Goal: Information Seeking & Learning: Learn about a topic

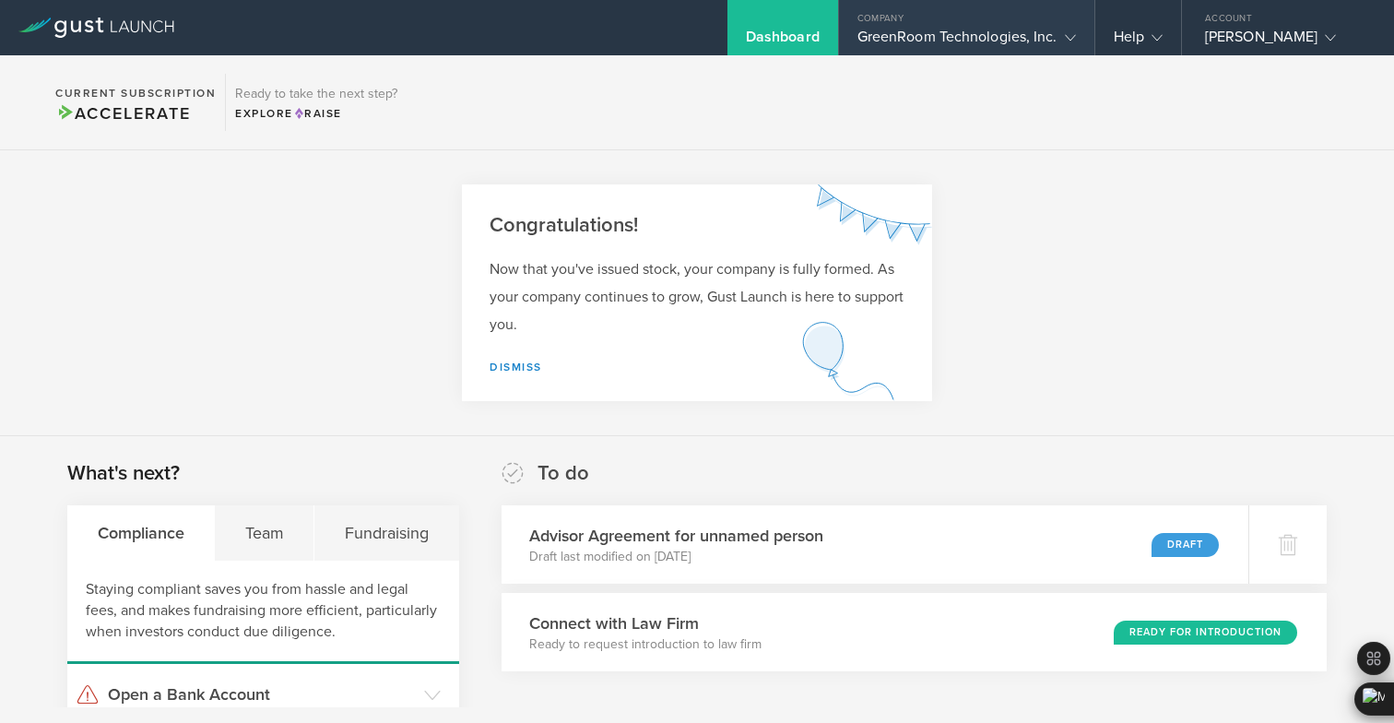
click at [901, 46] on div "GreenRoom Technologies, Inc." at bounding box center [966, 42] width 218 height 28
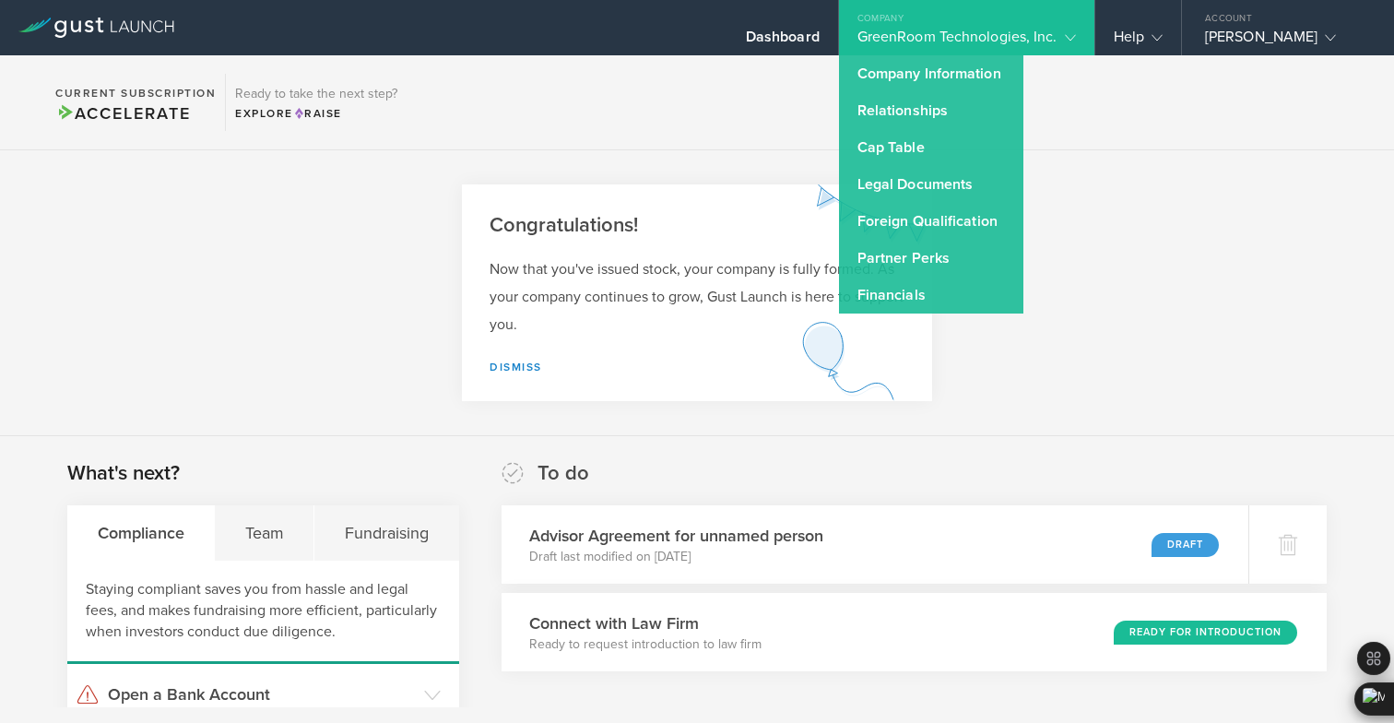
click at [1093, 240] on section "Congratulations! Now that you've issued stock, your company is fully formed. As…" at bounding box center [697, 293] width 1394 height 286
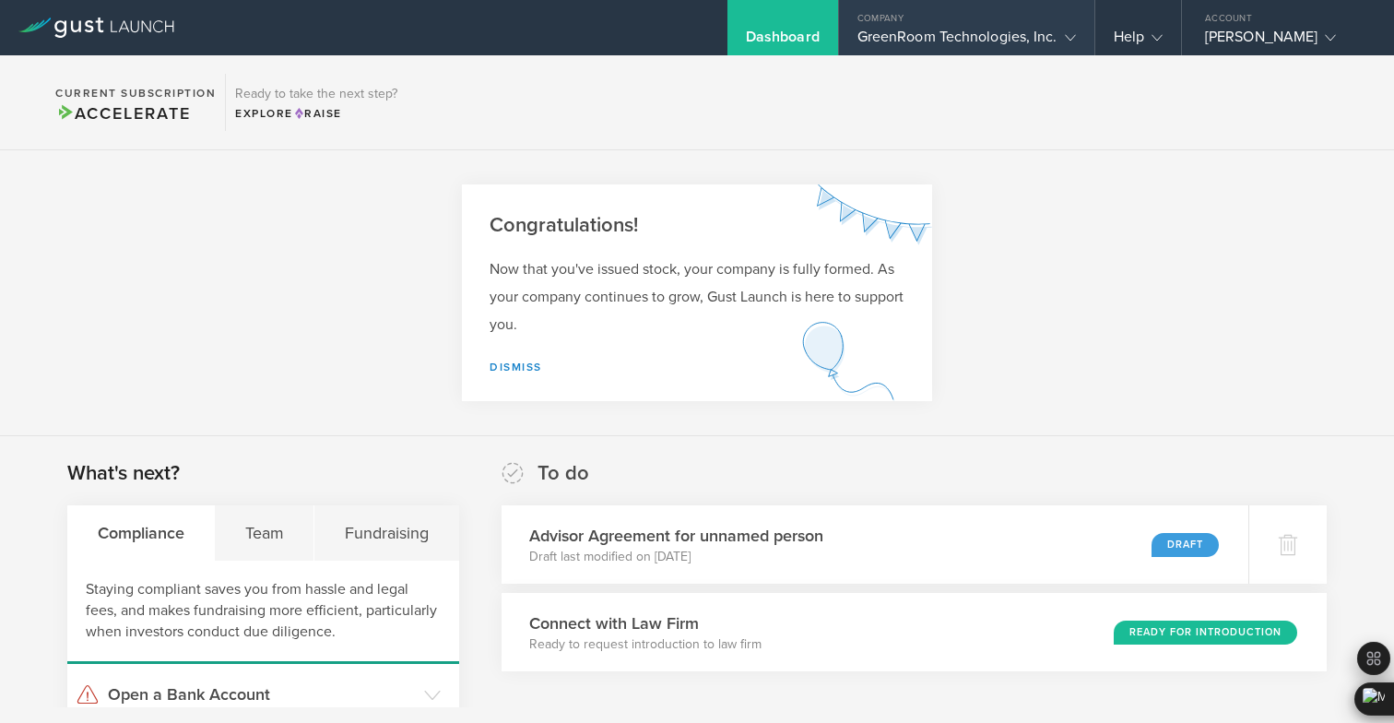
click at [857, 31] on div "GreenRoom Technologies, Inc." at bounding box center [966, 42] width 218 height 28
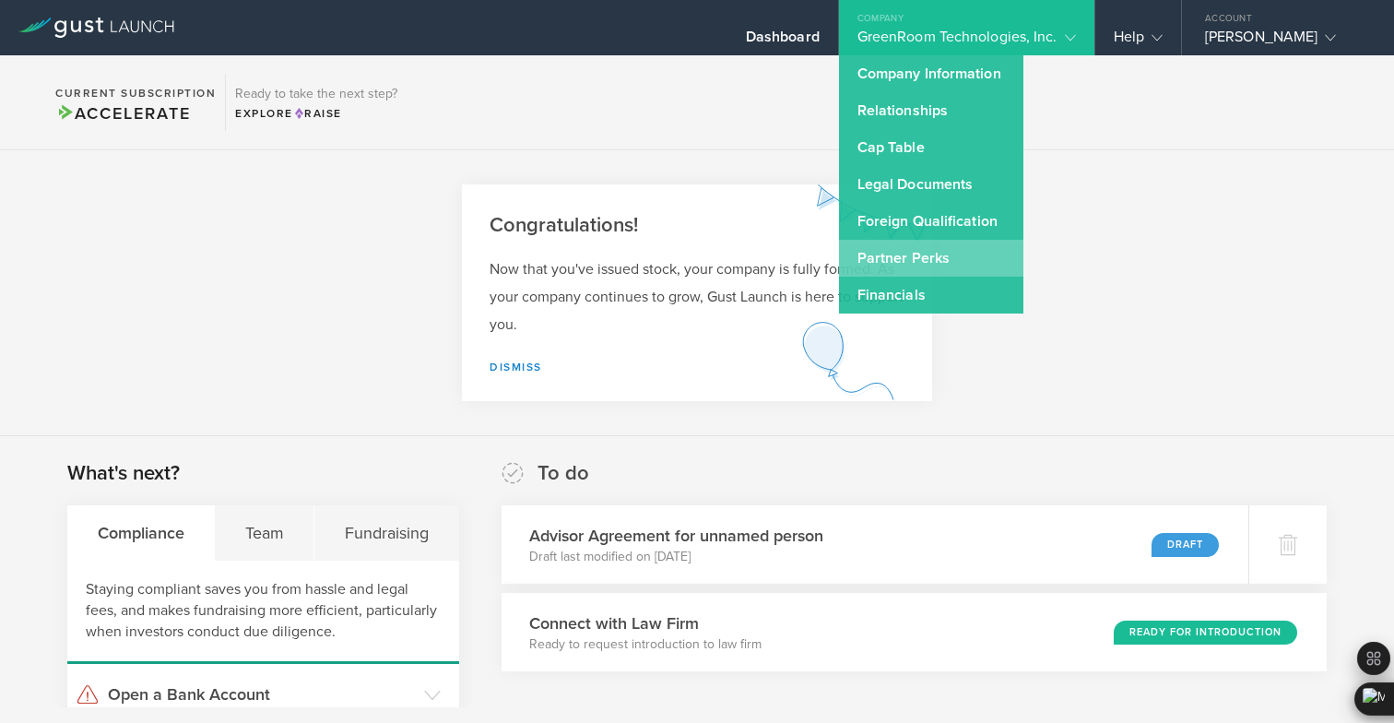
click at [883, 259] on link "Partner Perks" at bounding box center [931, 258] width 184 height 37
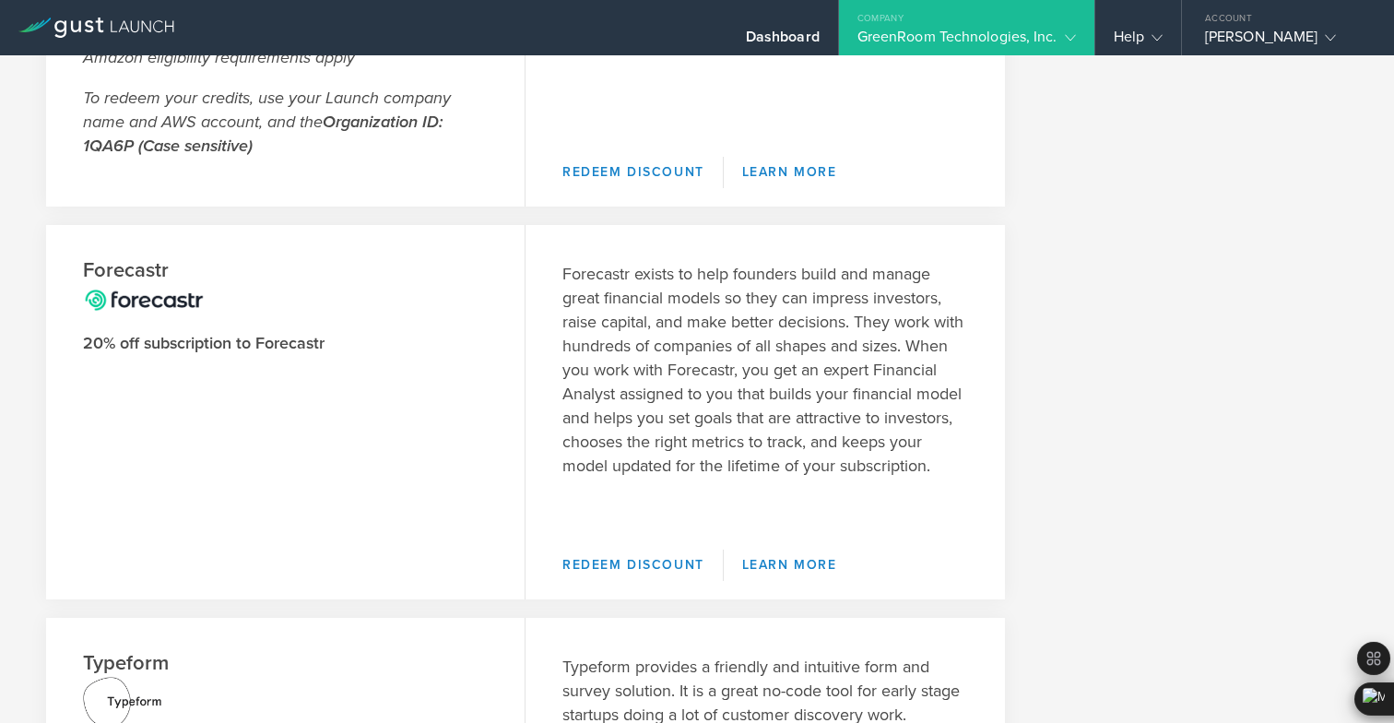
scroll to position [48, 0]
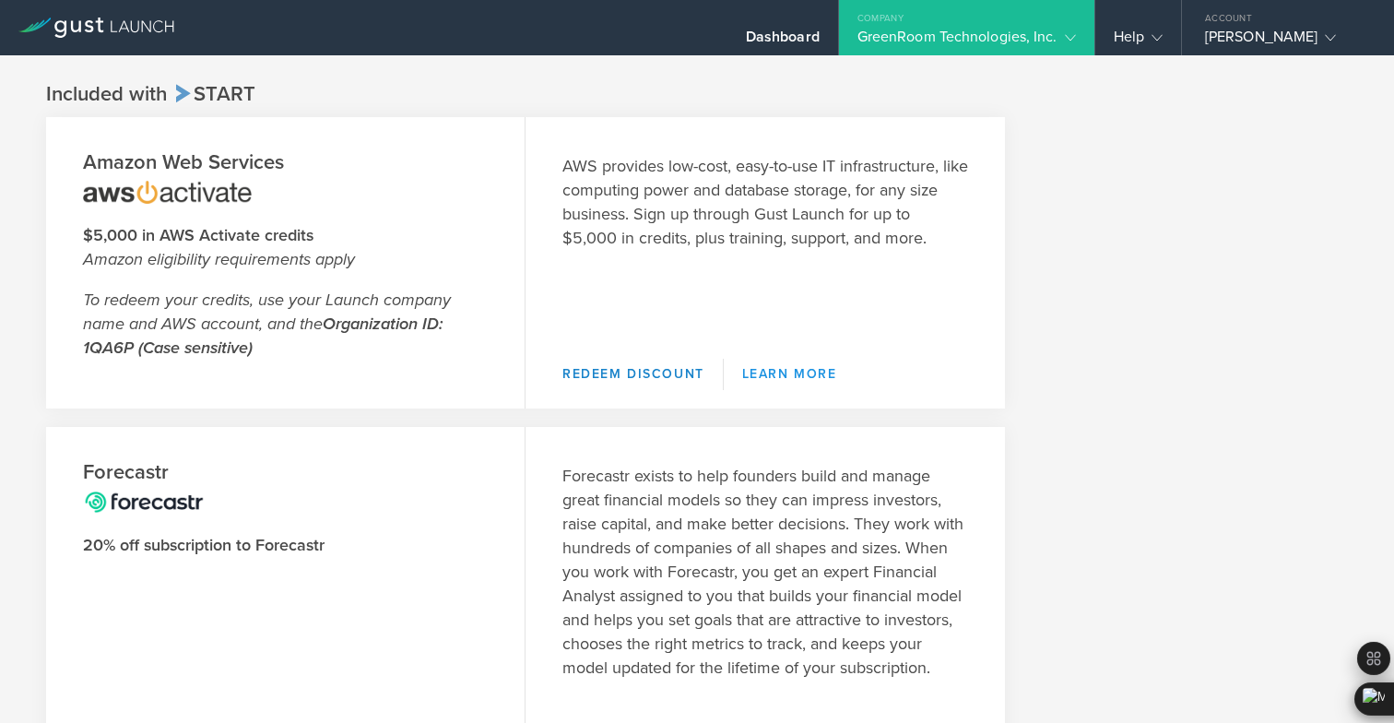
click at [778, 385] on link "Learn More" at bounding box center [790, 374] width 132 height 31
click at [794, 365] on link "Learn More" at bounding box center [790, 374] width 132 height 31
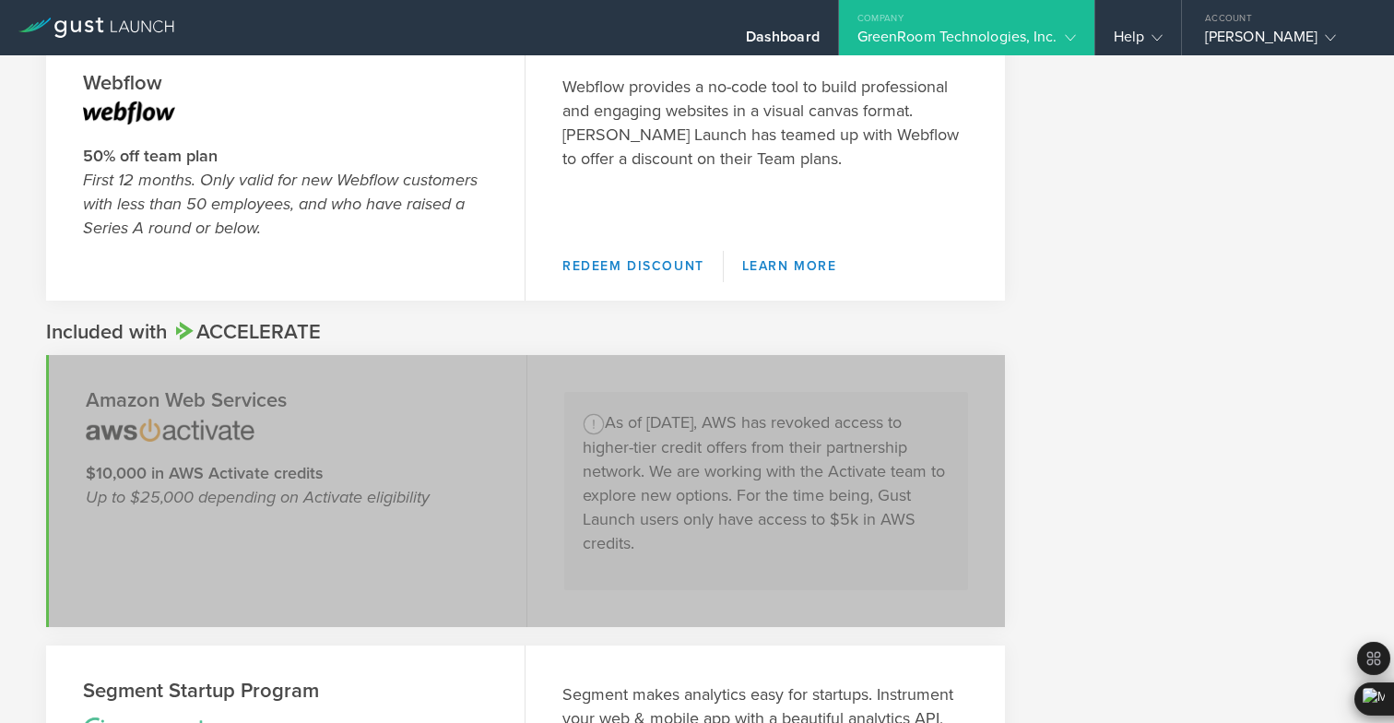
scroll to position [1272, 0]
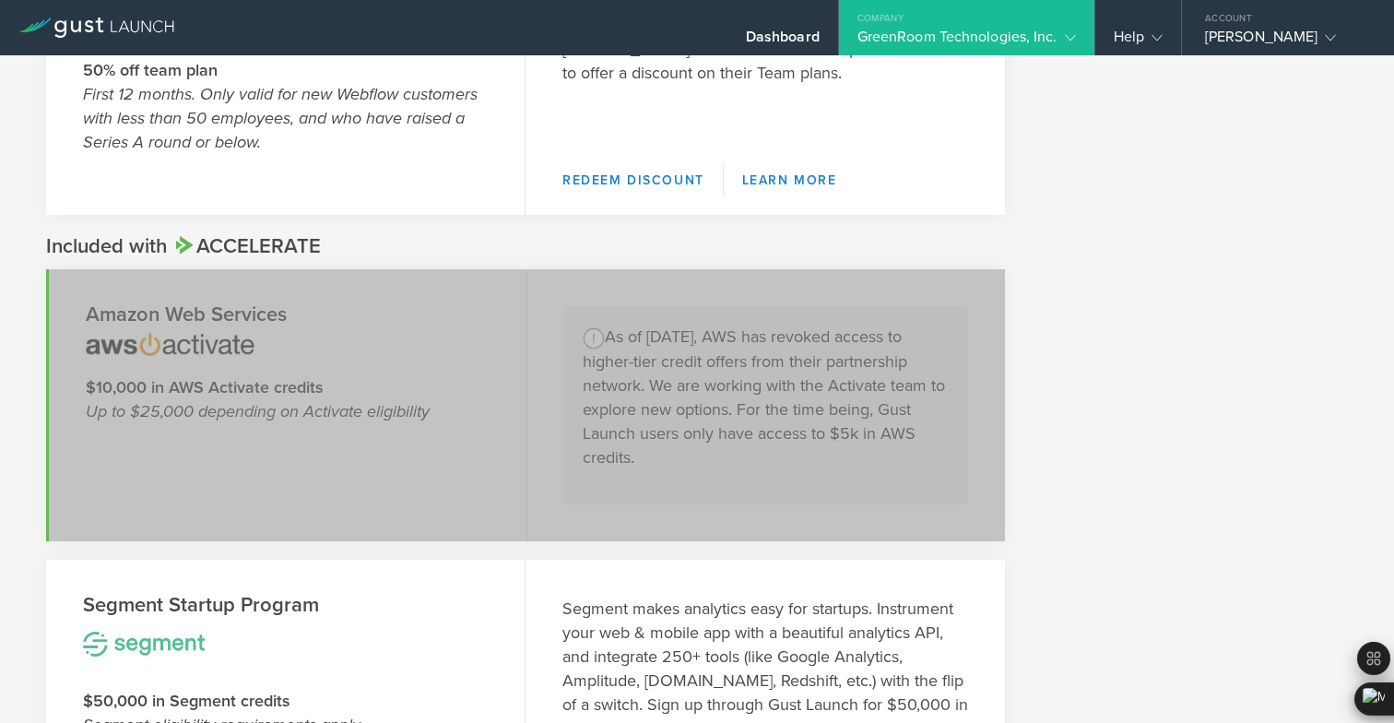
click at [1124, 257] on div "Included with Accelerate" at bounding box center [696, 246] width 1301 height 27
click at [753, 570] on div "Segment makes analytics easy for startups. Instrument your web & mobile app wit…" at bounding box center [764, 682] width 479 height 246
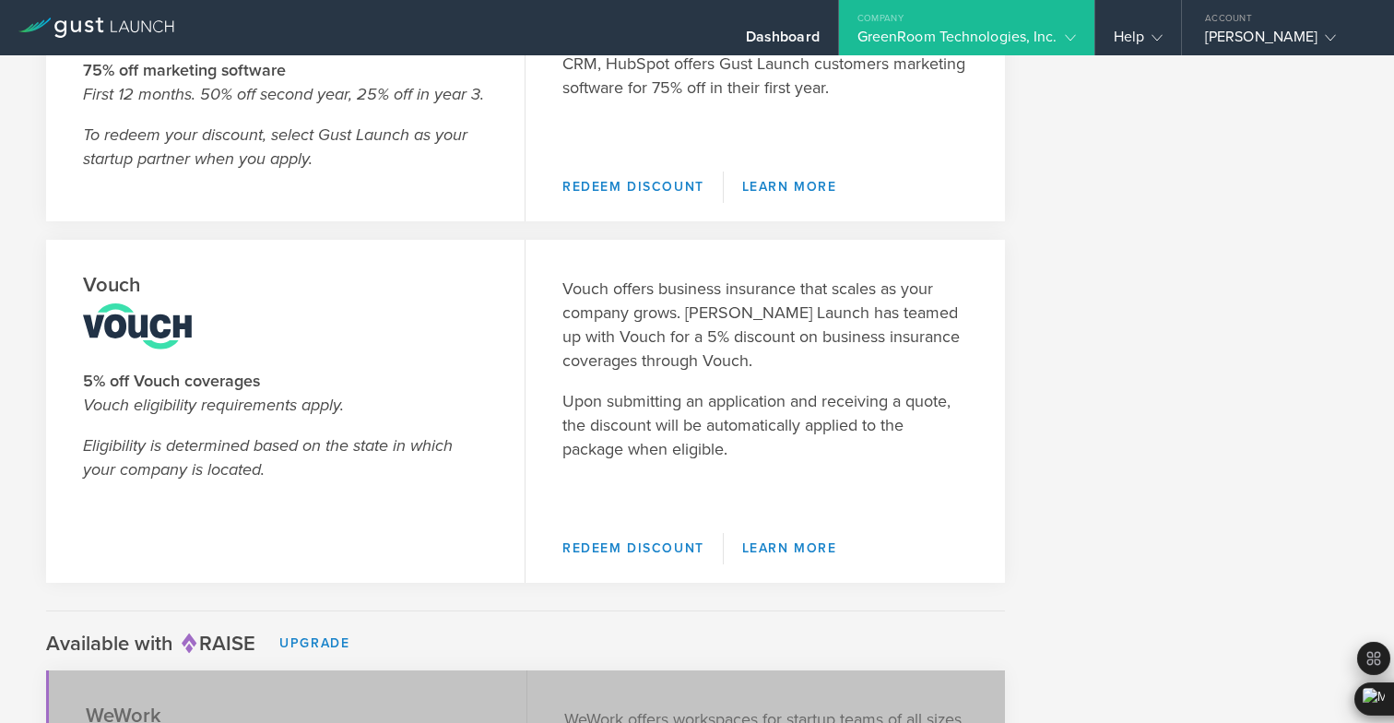
scroll to position [3140, 0]
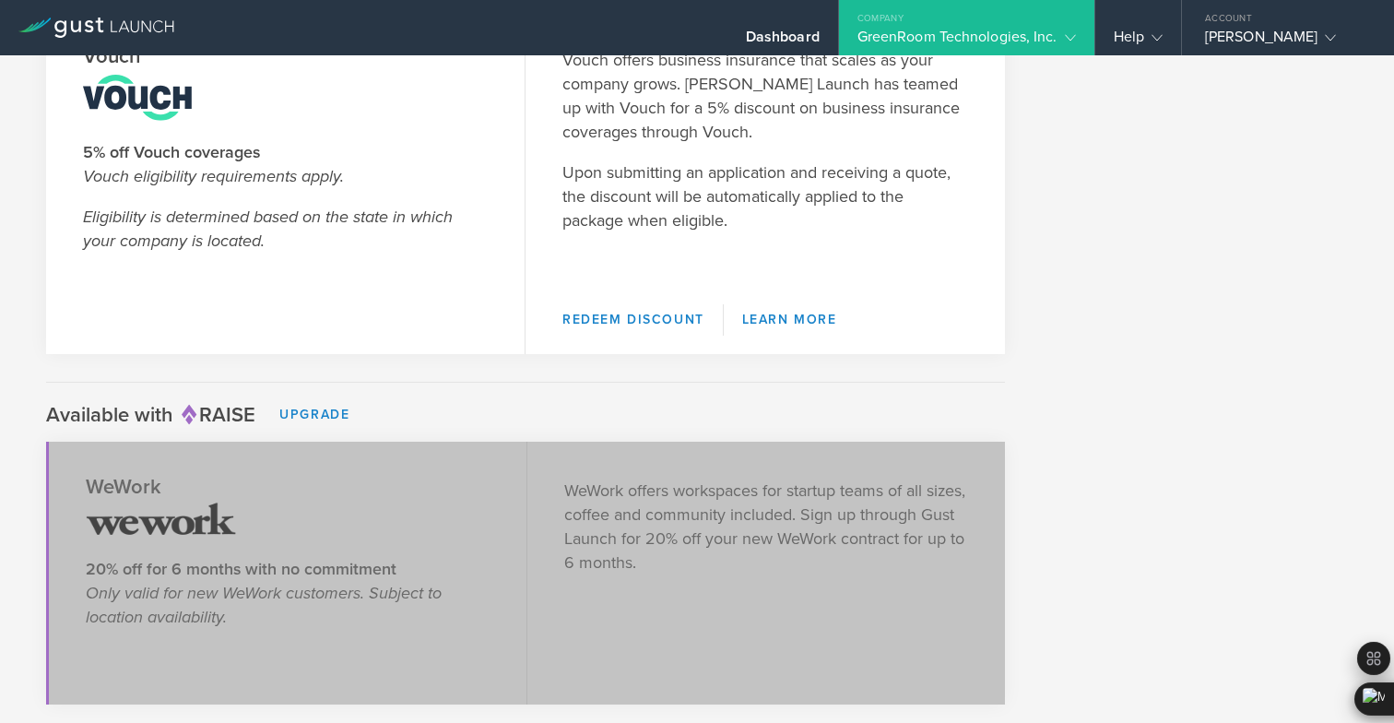
click at [752, 409] on div "Available with Raise Upgrade" at bounding box center [696, 416] width 1301 height 31
click at [994, 448] on section "WeWork 20% off for 6 months with no commitment Only valid for new WeWork custom…" at bounding box center [525, 572] width 959 height 263
click at [1009, 540] on div "WeWork 20% off for 6 months with no commitment Only valid for new WeWork custom…" at bounding box center [696, 572] width 1301 height 263
click at [947, 578] on section "WeWork 20% off for 6 months with no commitment Only valid for new WeWork custom…" at bounding box center [525, 572] width 959 height 263
click at [159, 26] on icon at bounding box center [96, 28] width 156 height 20
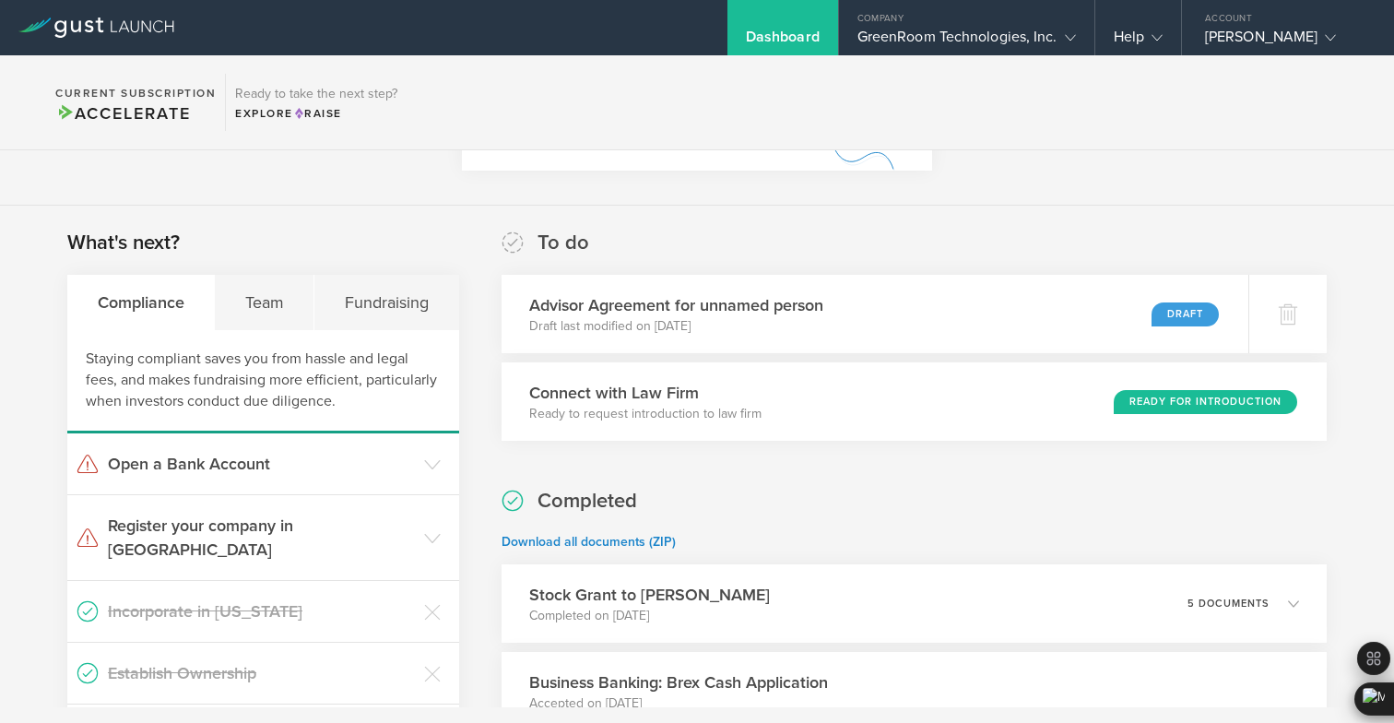
scroll to position [232, 0]
click at [747, 315] on p "Draft last modified on [DATE]" at bounding box center [671, 324] width 300 height 18
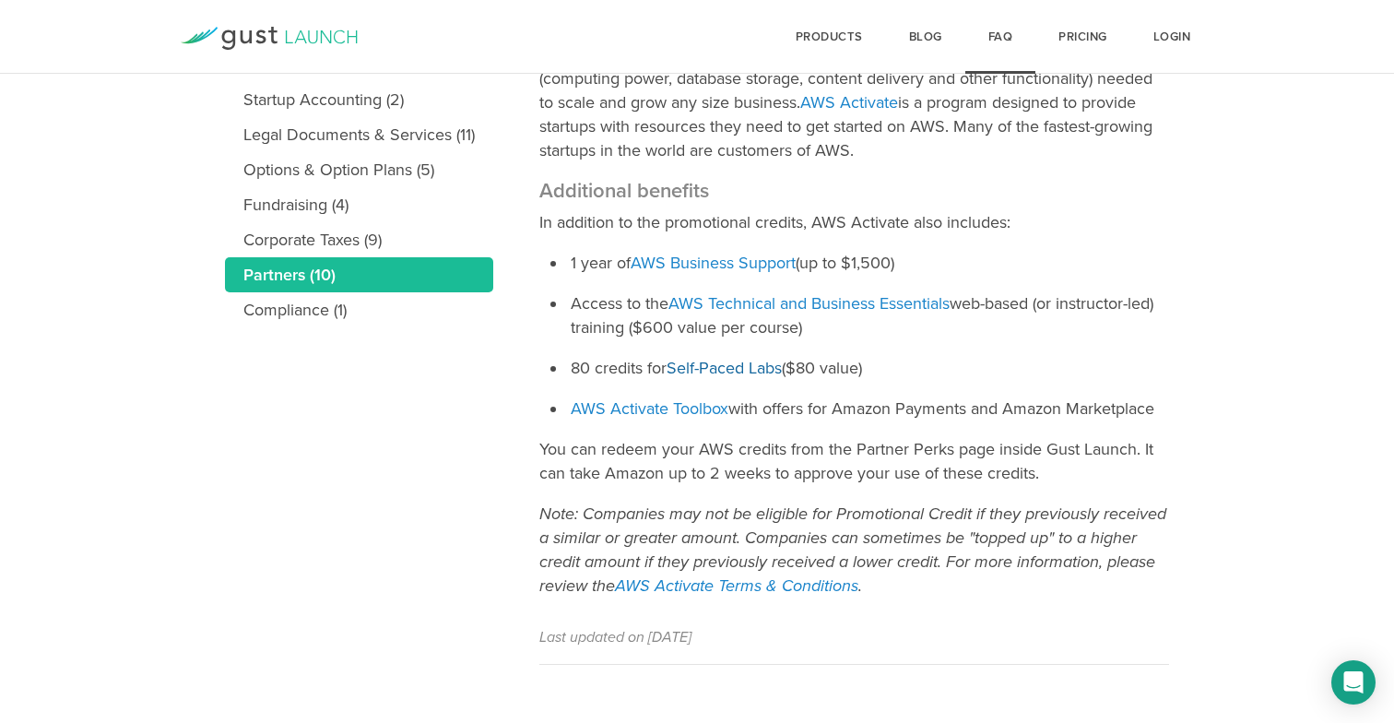
scroll to position [513, 0]
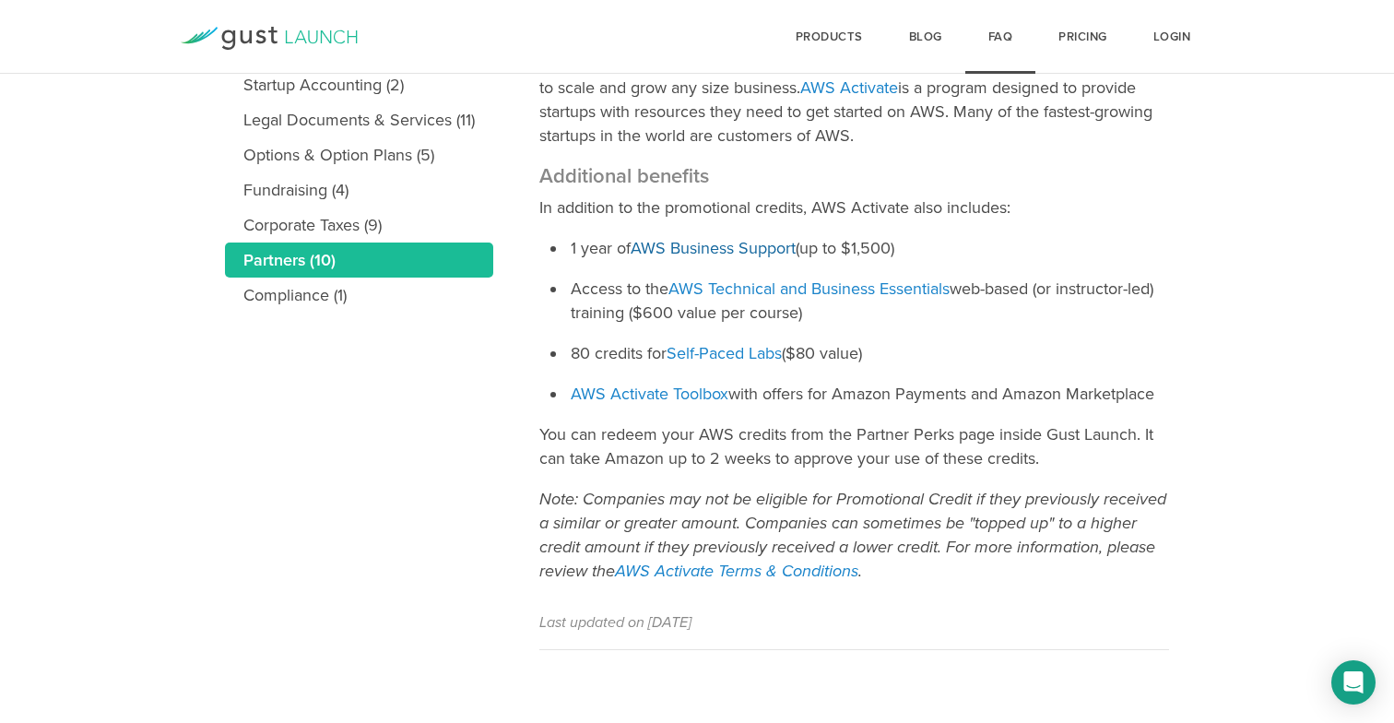
click at [765, 248] on link "AWS Business Support" at bounding box center [712, 248] width 165 height 20
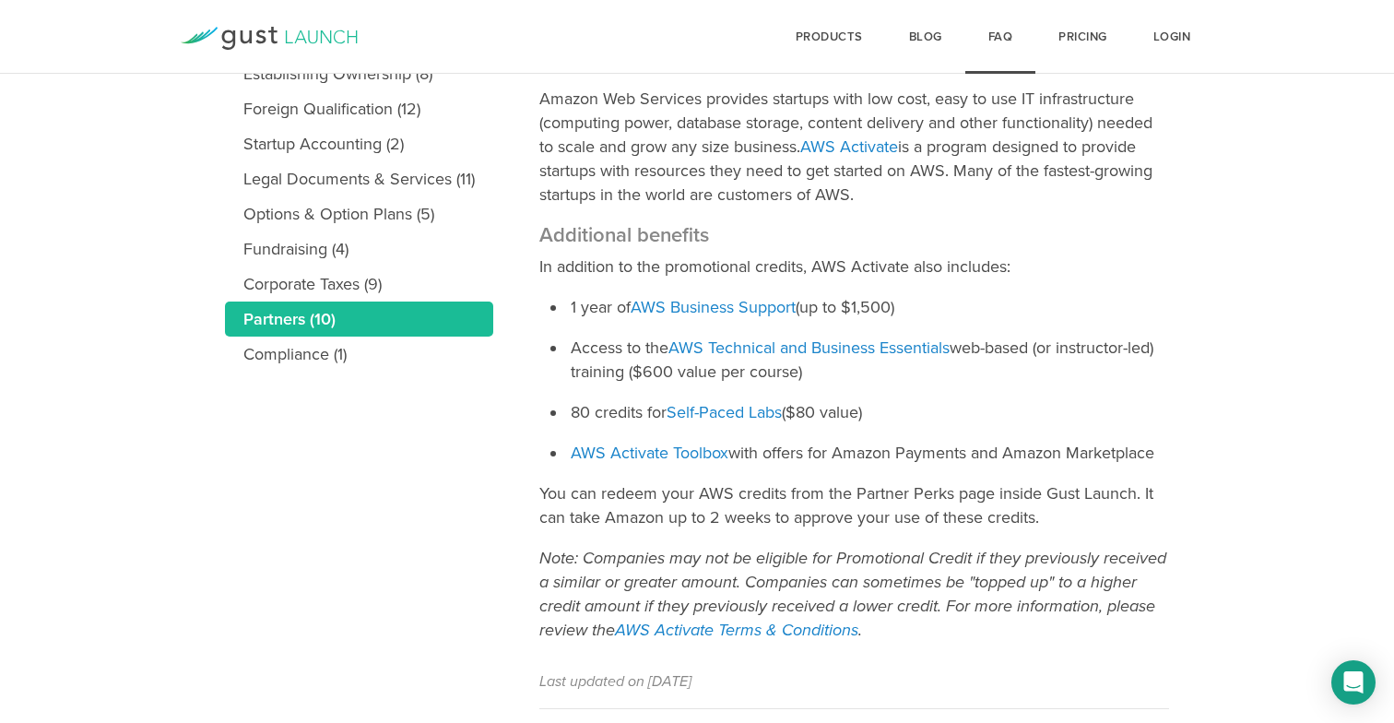
scroll to position [452, 0]
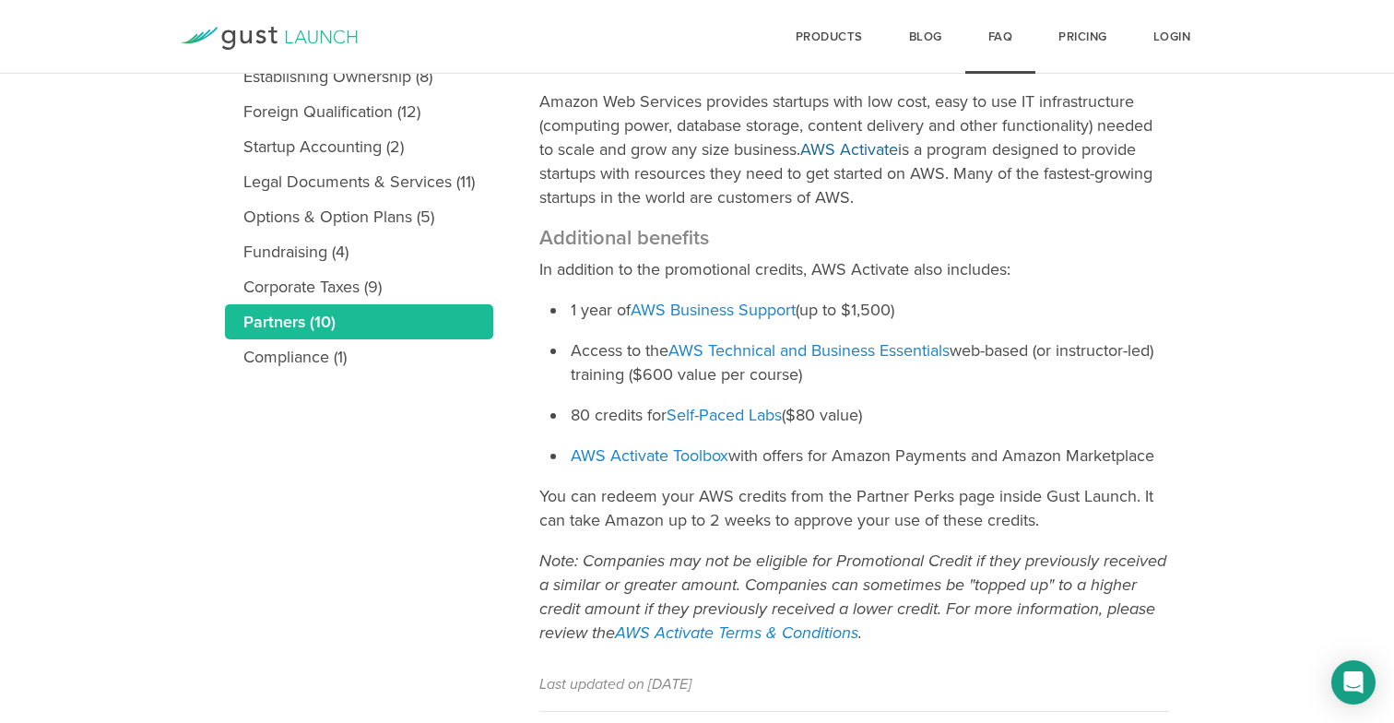
click at [853, 153] on link "AWS Activate" at bounding box center [849, 149] width 98 height 20
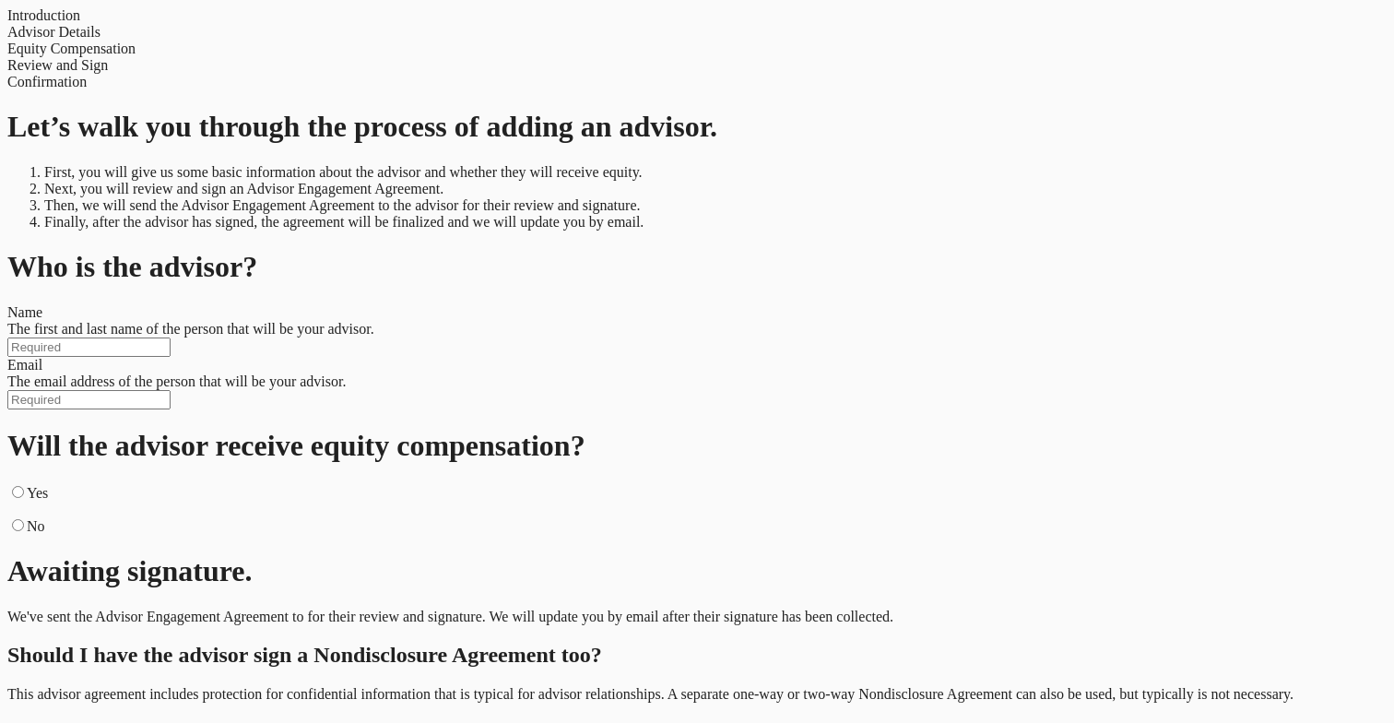
click at [171, 337] on input "text" at bounding box center [88, 346] width 163 height 19
type input "Olivia Mancuso"
click at [443, 250] on div "Who is the advisor? Name The first and last name of the person that will be you…" at bounding box center [696, 329] width 1379 height 159
click at [641, 41] on div "Equity Compensation" at bounding box center [696, 49] width 1379 height 17
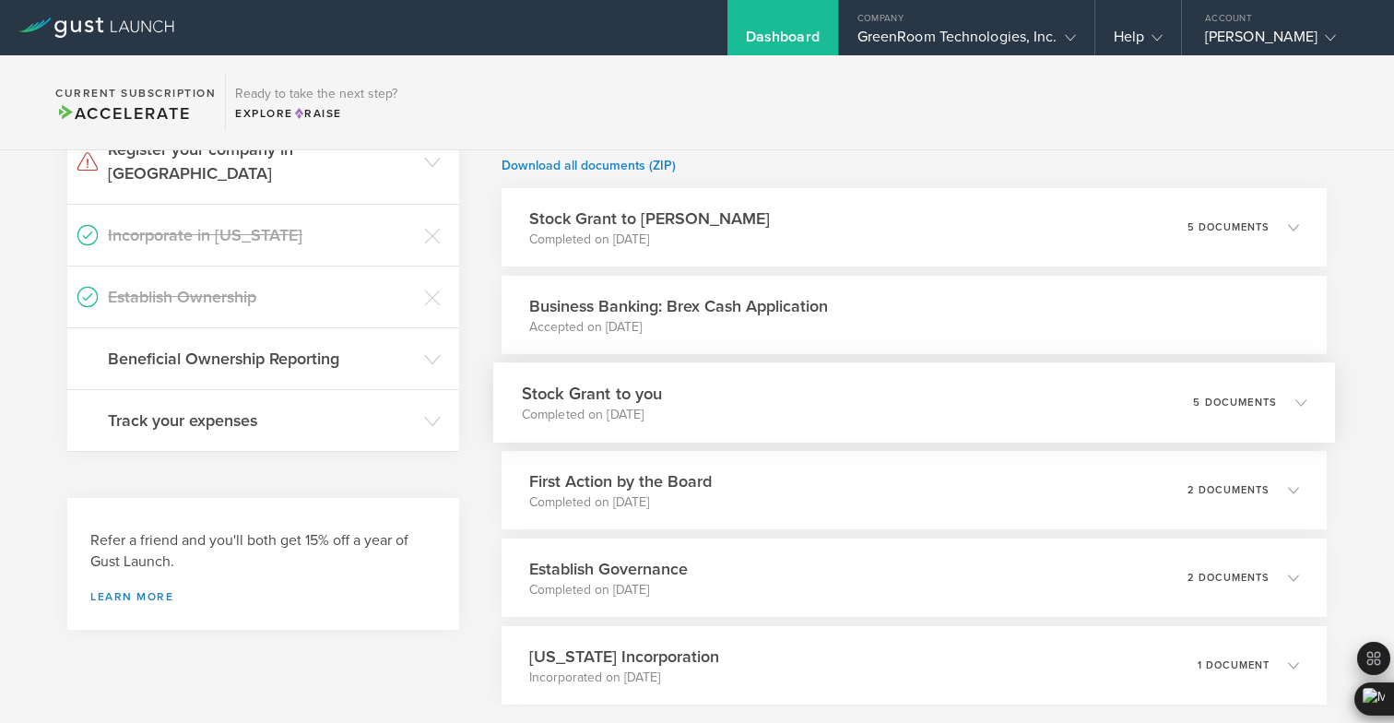
scroll to position [719, 0]
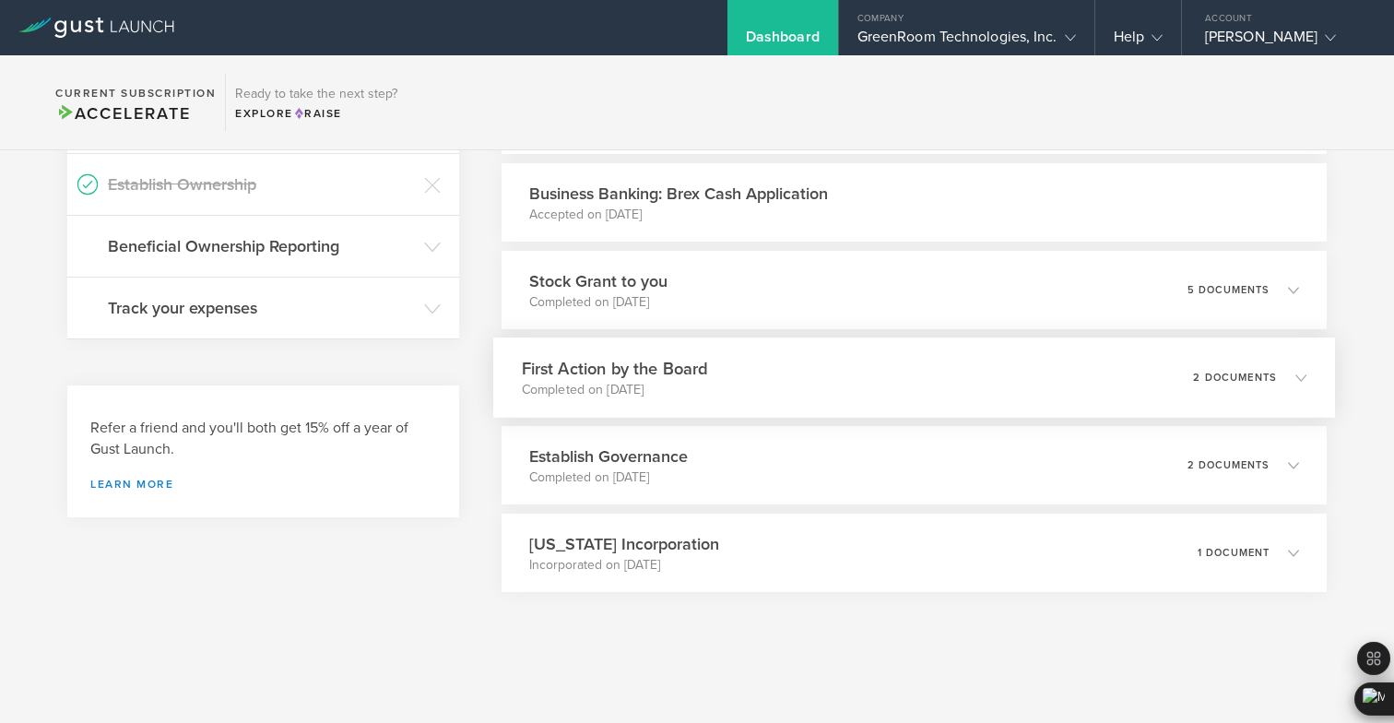
click at [916, 371] on div "First Action by the Board Completed on [DATE] 2 documents" at bounding box center [913, 377] width 841 height 80
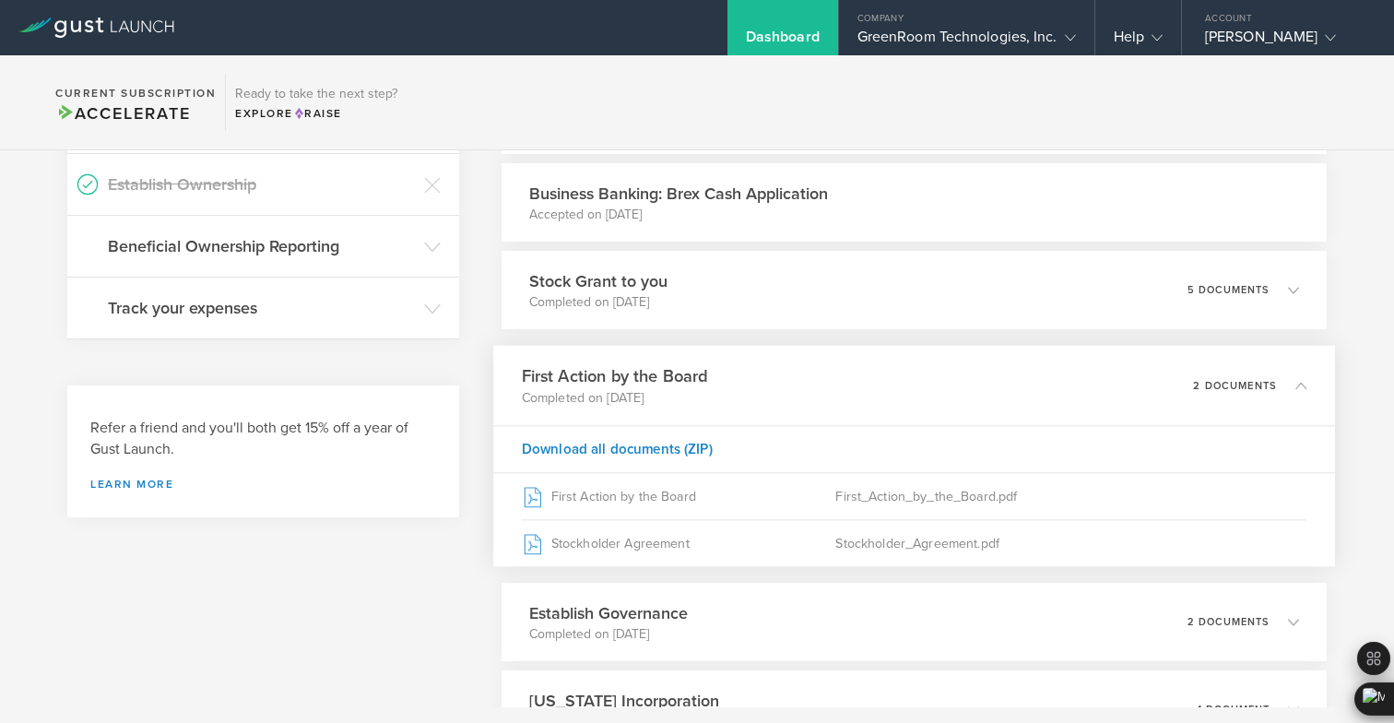
click at [916, 371] on div "First Action by the Board Completed on [DATE] 2 documents" at bounding box center [913, 386] width 841 height 80
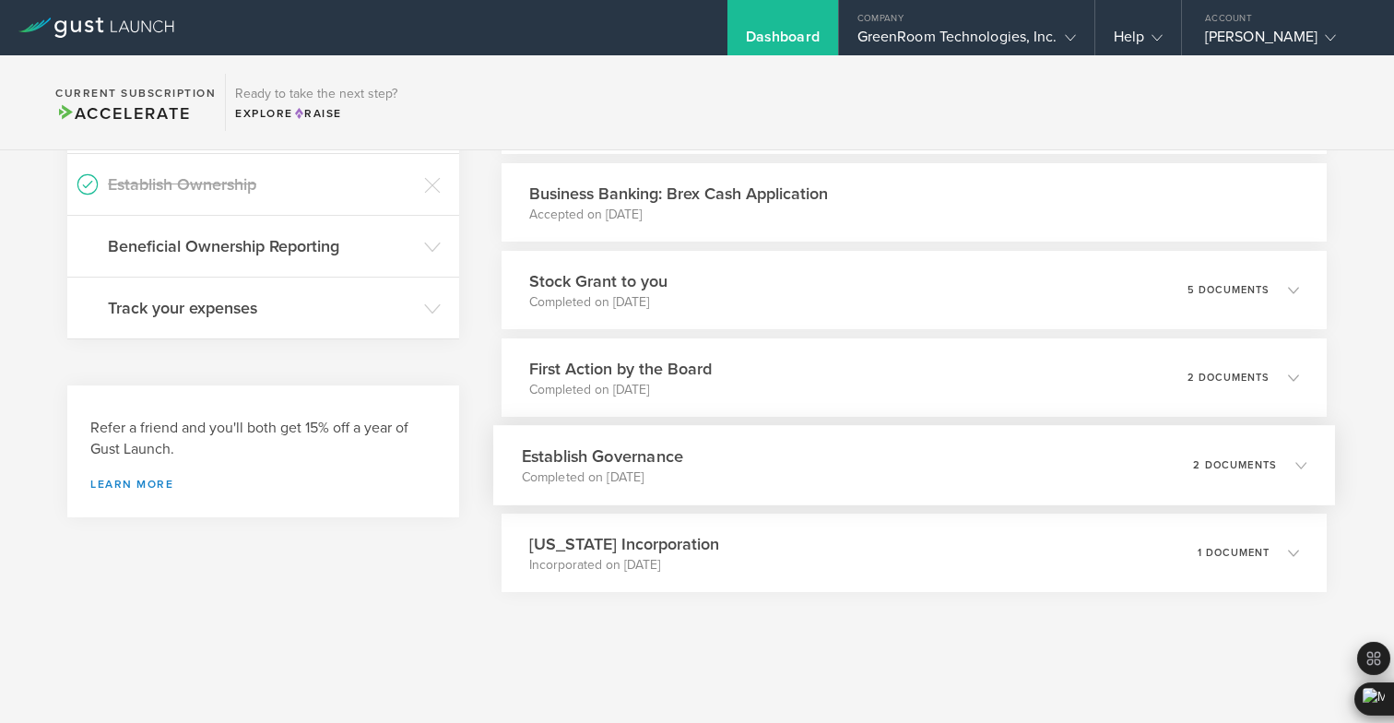
click at [904, 469] on div "Establish Governance Completed on [DATE] 2 documents" at bounding box center [913, 465] width 841 height 80
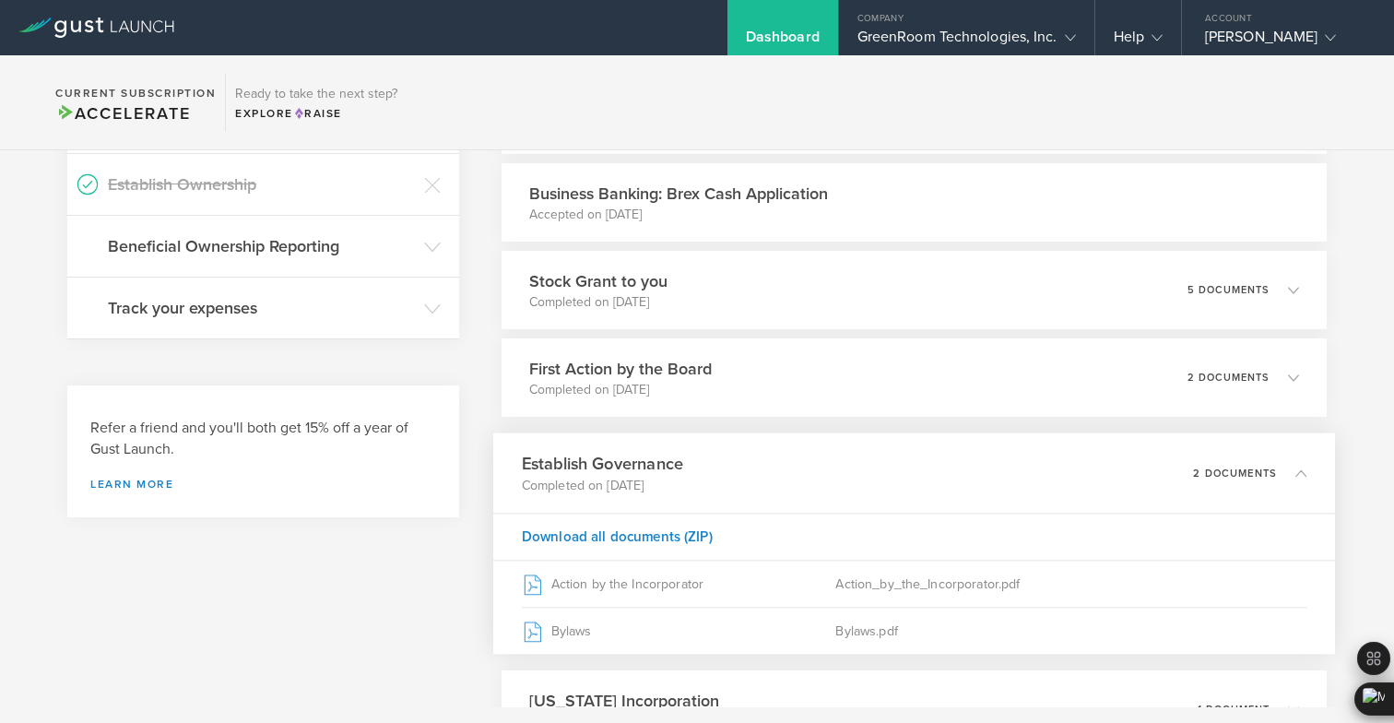
click at [904, 469] on div "Establish Governance Completed on [DATE] 2 documents" at bounding box center [913, 473] width 841 height 80
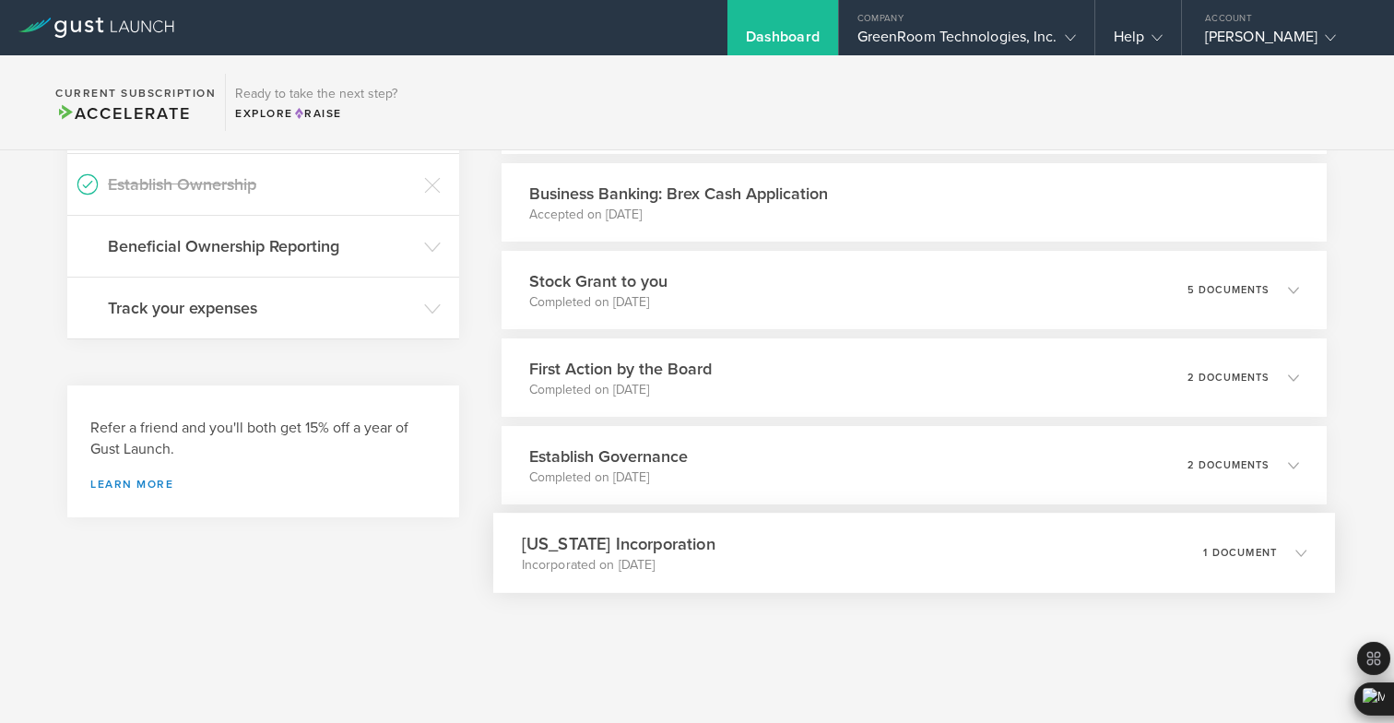
click at [916, 537] on div "[US_STATE] Incorporation Incorporated on [DATE] 1 document" at bounding box center [913, 552] width 841 height 80
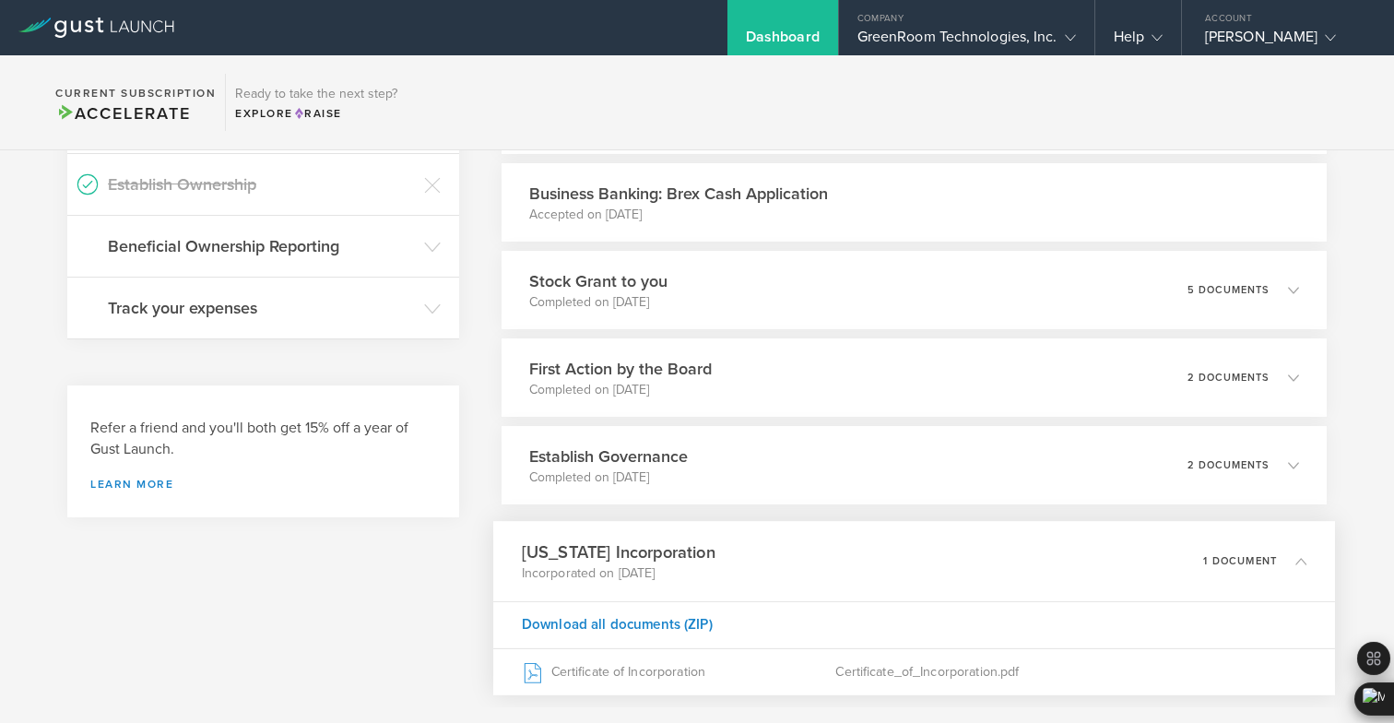
click at [916, 537] on div "[US_STATE] Incorporation Incorporated on [DATE] 1 document" at bounding box center [913, 561] width 841 height 80
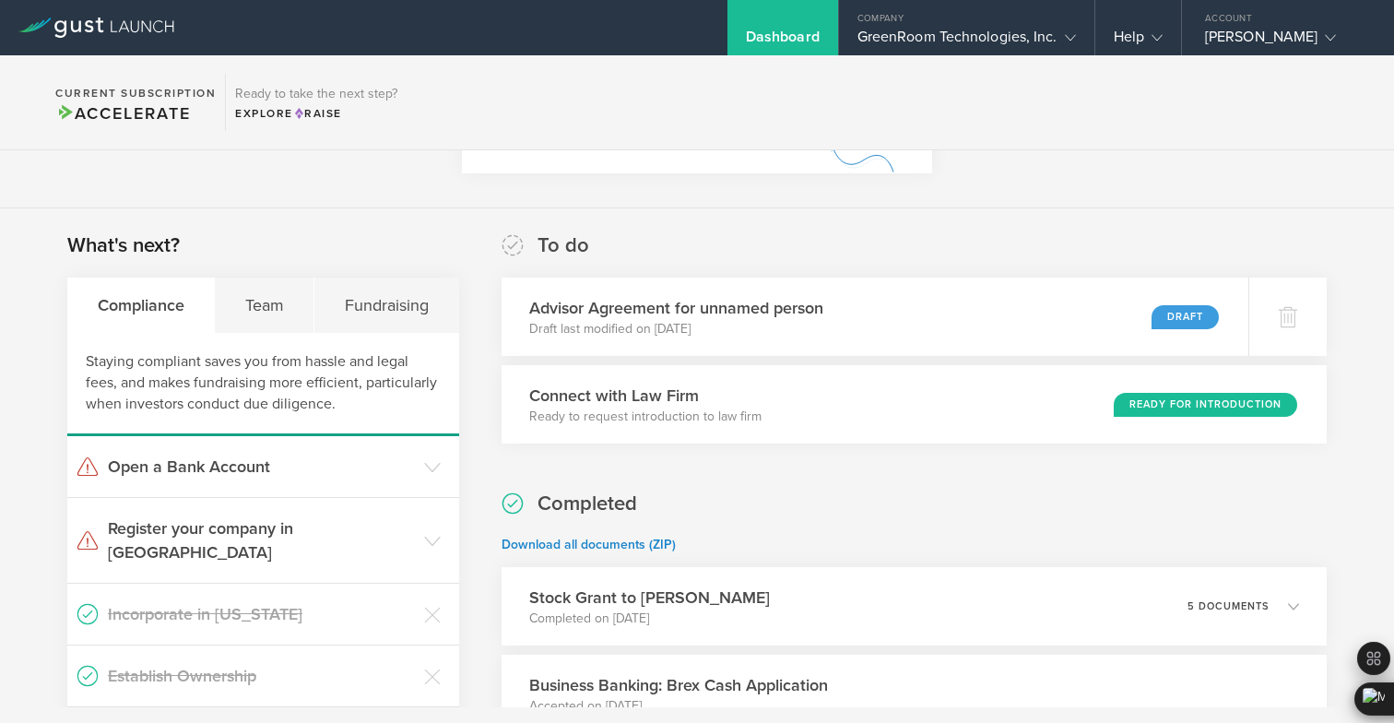
scroll to position [0, 0]
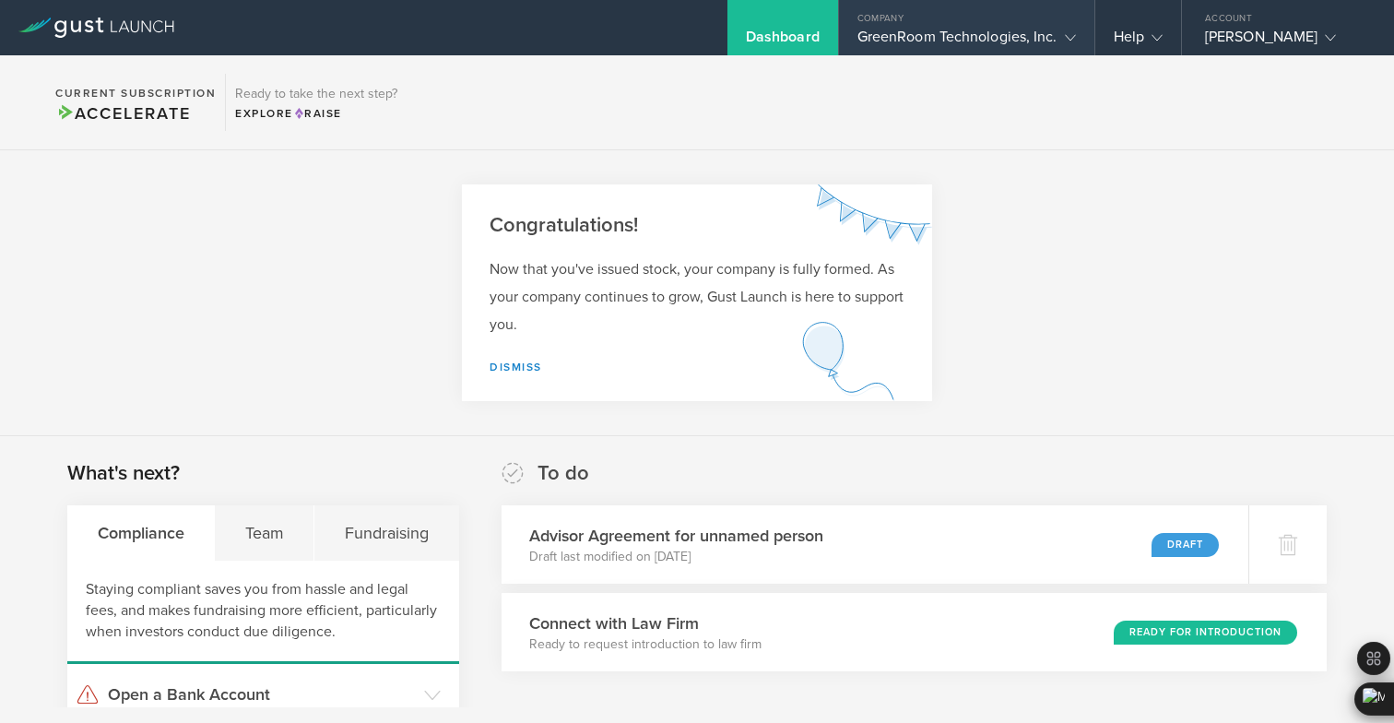
click at [912, 50] on div "GreenRoom Technologies, Inc." at bounding box center [966, 42] width 218 height 28
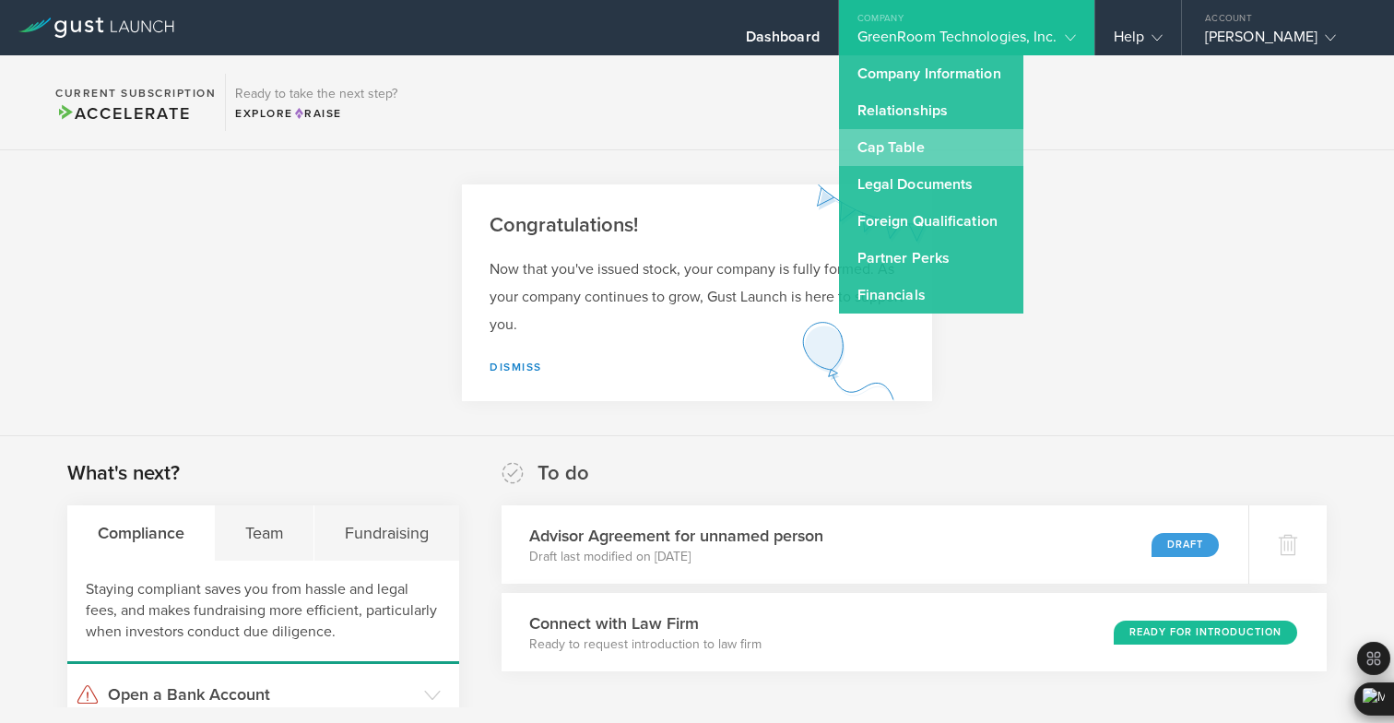
click at [894, 144] on link "Cap Table" at bounding box center [931, 147] width 184 height 37
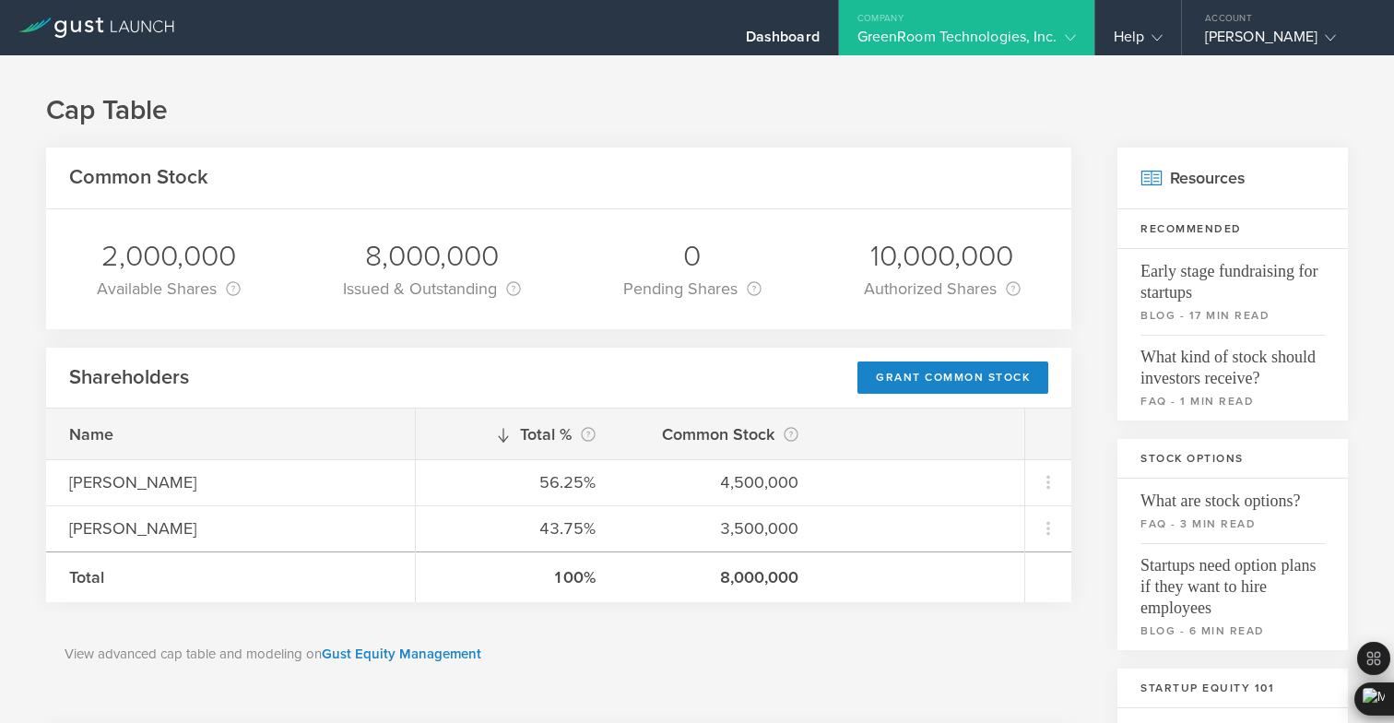
click at [1312, 237] on h3 "Recommended" at bounding box center [1232, 229] width 230 height 40
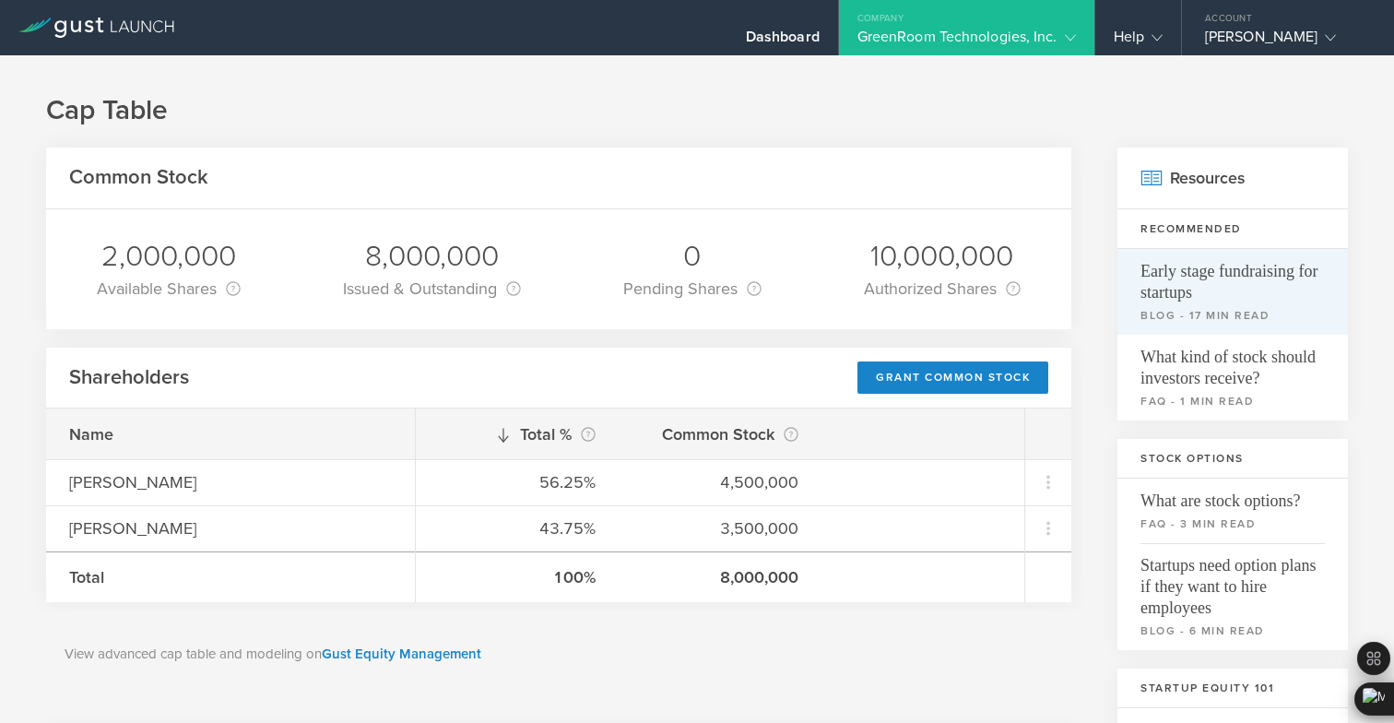
click at [1268, 277] on span "Early stage fundraising for startups" at bounding box center [1232, 276] width 184 height 54
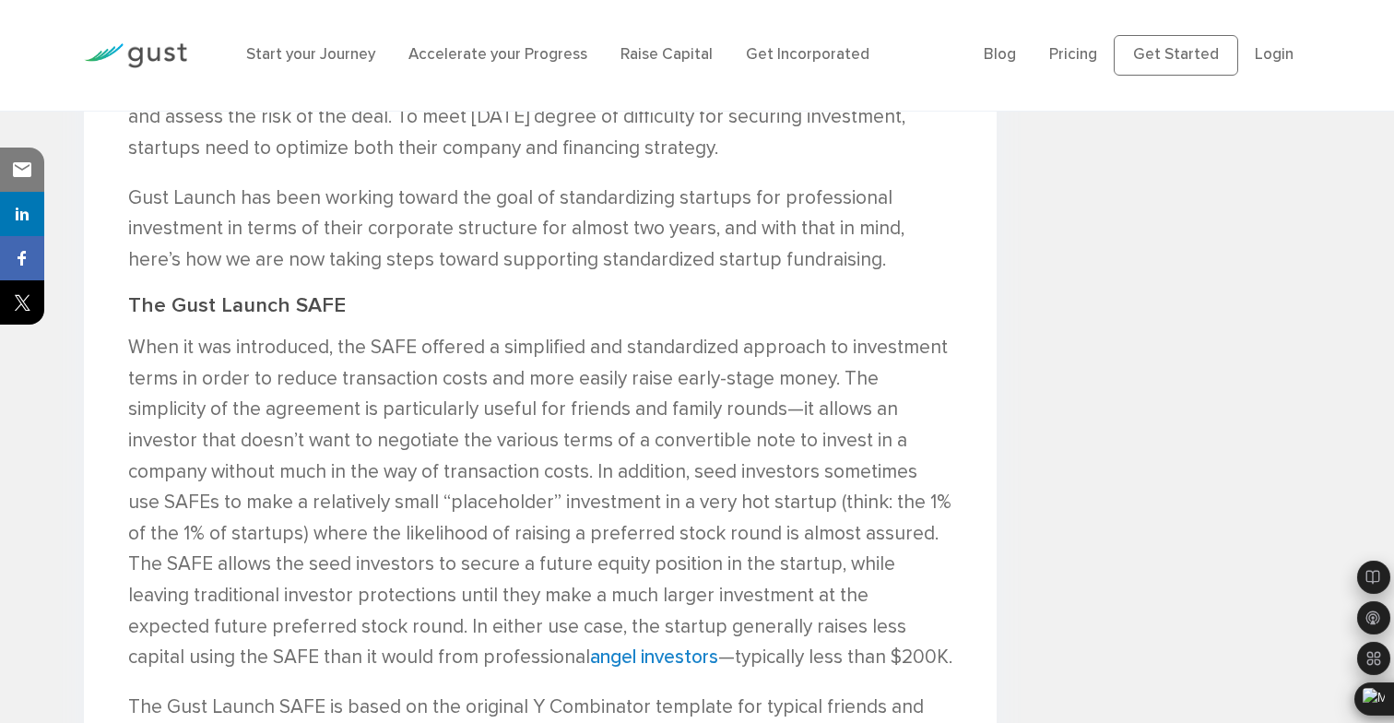
scroll to position [2046, 0]
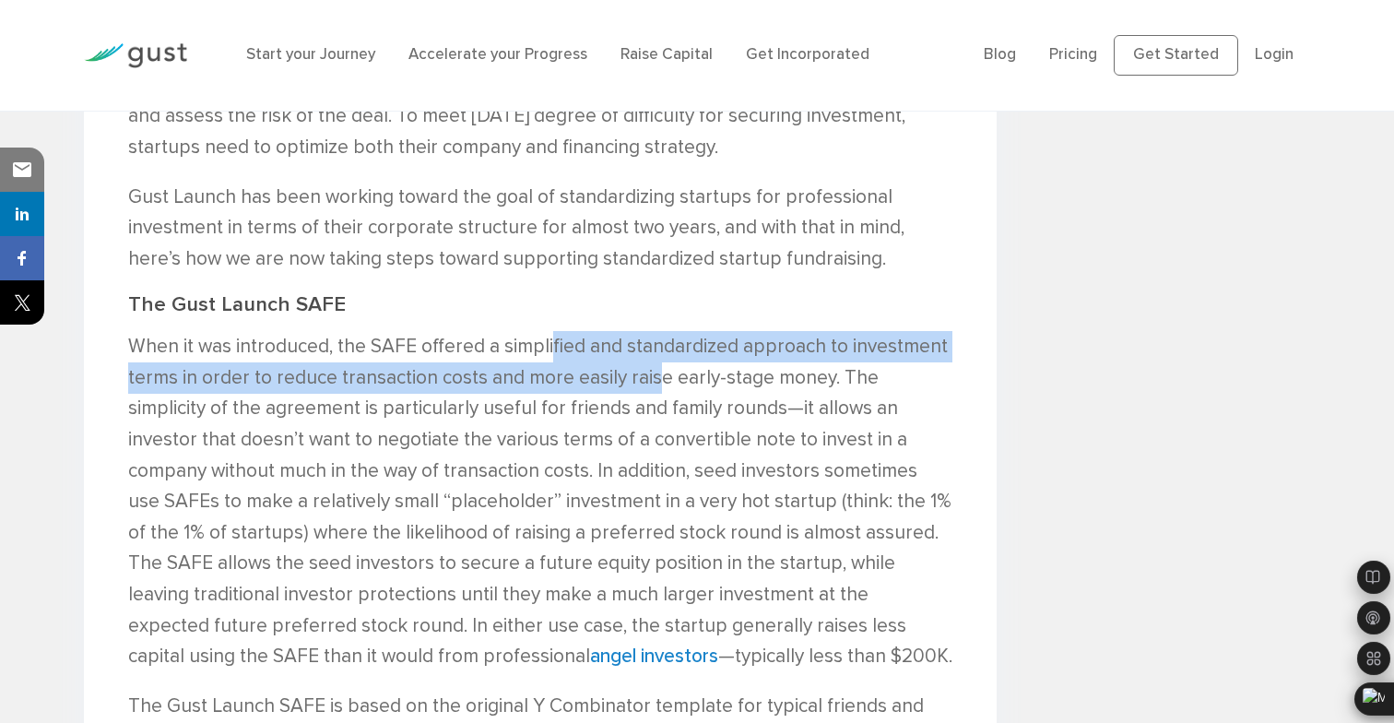
drag, startPoint x: 548, startPoint y: 354, endPoint x: 652, endPoint y: 375, distance: 105.4
click at [653, 375] on p "When it was introduced, the SAFE offered a simplified and standardized approach…" at bounding box center [540, 501] width 825 height 341
click at [654, 362] on p "When it was introduced, the SAFE offered a simplified and standardized approach…" at bounding box center [540, 501] width 825 height 341
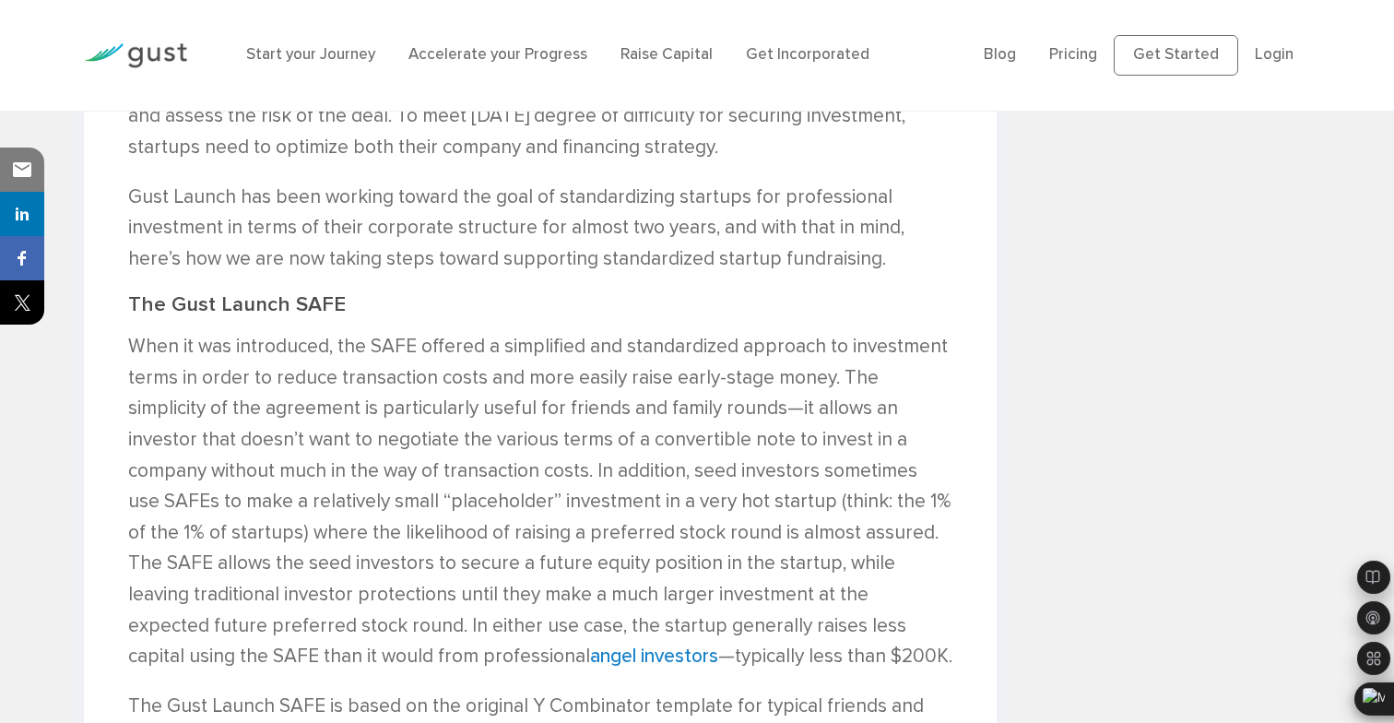
drag, startPoint x: 650, startPoint y: 364, endPoint x: 652, endPoint y: 382, distance: 17.6
click at [652, 382] on p "When it was introduced, the SAFE offered a simplified and standardized approach…" at bounding box center [540, 501] width 825 height 341
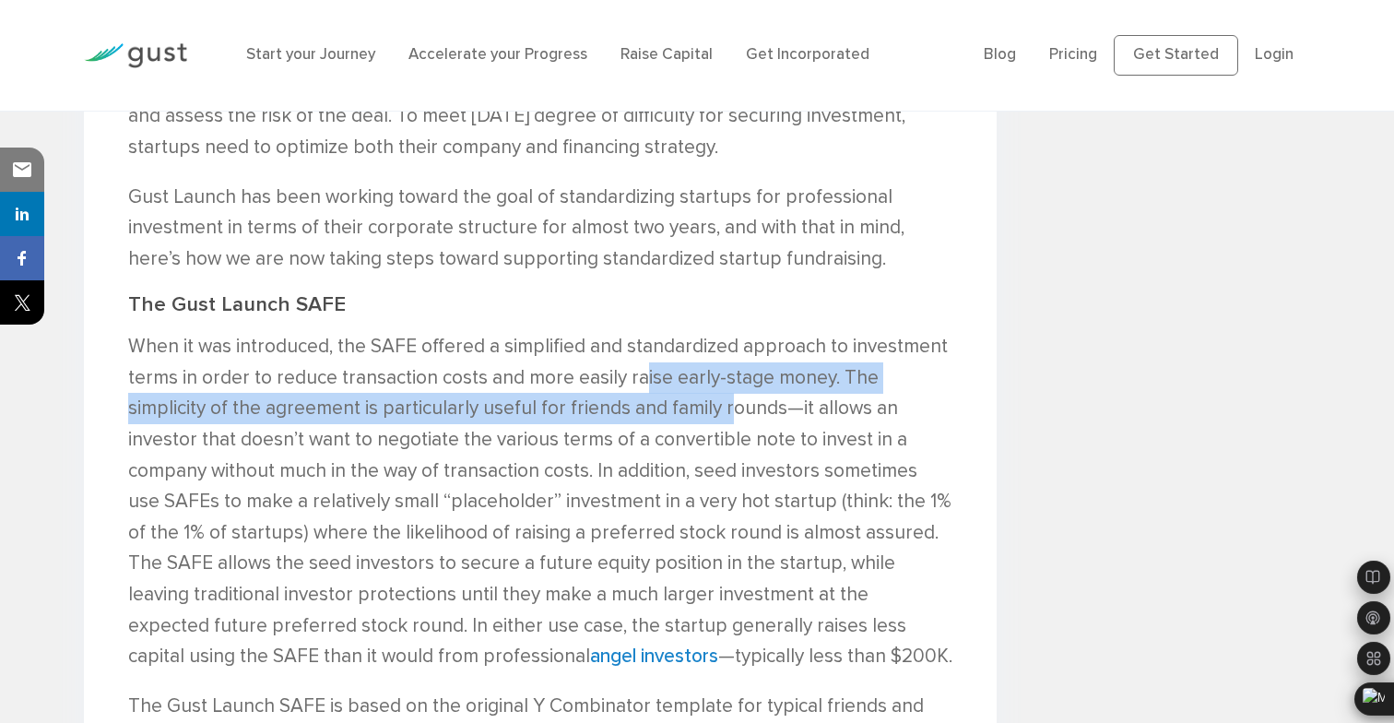
drag, startPoint x: 640, startPoint y: 371, endPoint x: 643, endPoint y: 423, distance: 52.7
click at [644, 423] on p "When it was introduced, the SAFE offered a simplified and standardized approach…" at bounding box center [540, 501] width 825 height 341
click at [643, 417] on p "When it was introduced, the SAFE offered a simplified and standardized approach…" at bounding box center [540, 501] width 825 height 341
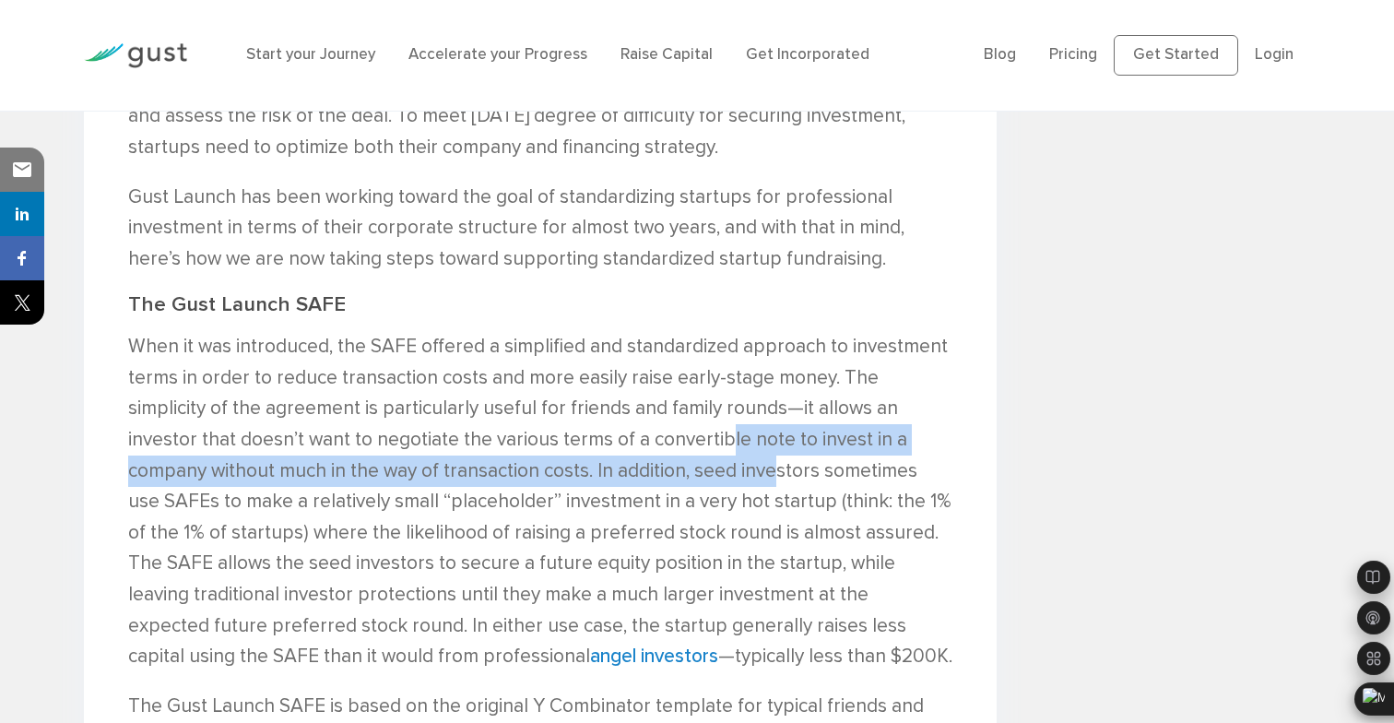
drag, startPoint x: 616, startPoint y: 441, endPoint x: 621, endPoint y: 459, distance: 18.4
click at [621, 459] on p "When it was introduced, the SAFE offered a simplified and standardized approach…" at bounding box center [540, 501] width 825 height 341
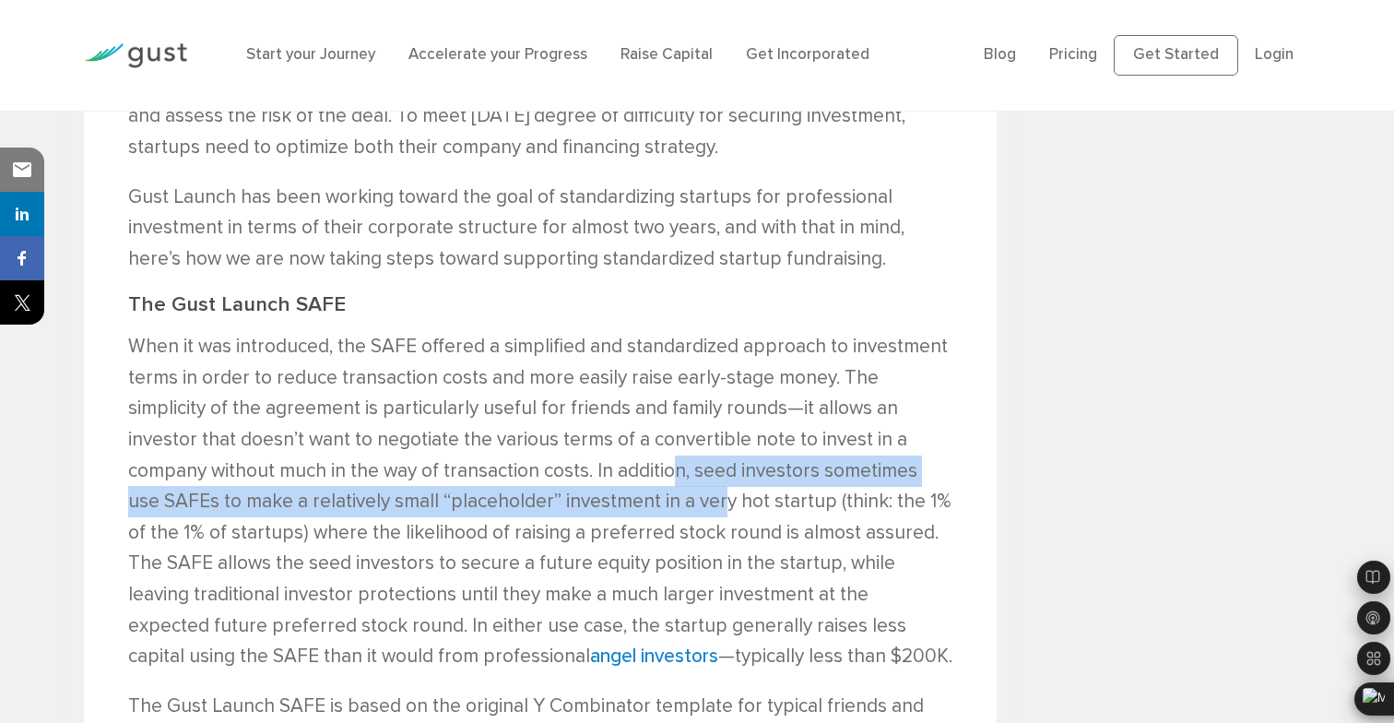
drag, startPoint x: 524, startPoint y: 466, endPoint x: 535, endPoint y: 491, distance: 27.6
click at [535, 491] on p "When it was introduced, the SAFE offered a simplified and standardized approach…" at bounding box center [540, 501] width 825 height 341
click at [542, 481] on p "When it was introduced, the SAFE offered a simplified and standardized approach…" at bounding box center [540, 501] width 825 height 341
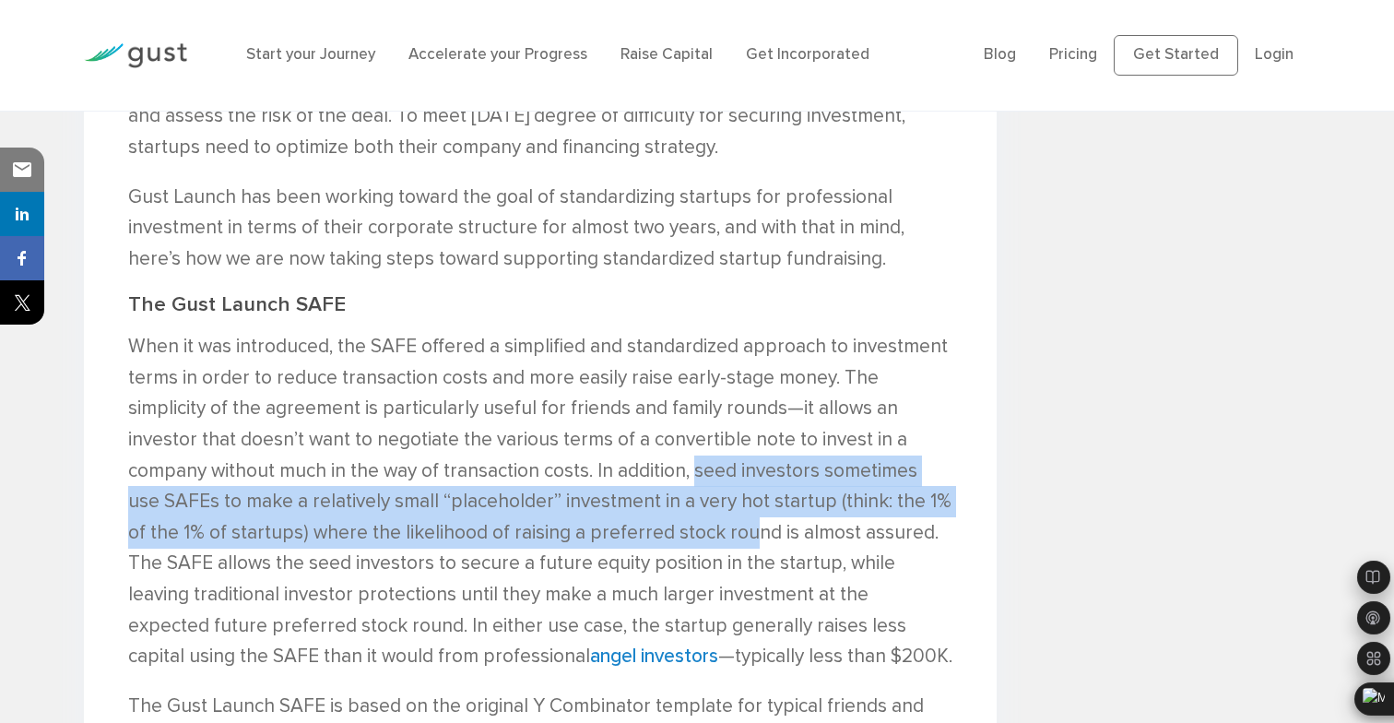
drag, startPoint x: 545, startPoint y: 473, endPoint x: 565, endPoint y: 523, distance: 53.7
click at [566, 523] on p "When it was introduced, the SAFE offered a simplified and standardized approach…" at bounding box center [540, 501] width 825 height 341
click at [571, 508] on p "When it was introduced, the SAFE offered a simplified and standardized approach…" at bounding box center [540, 501] width 825 height 341
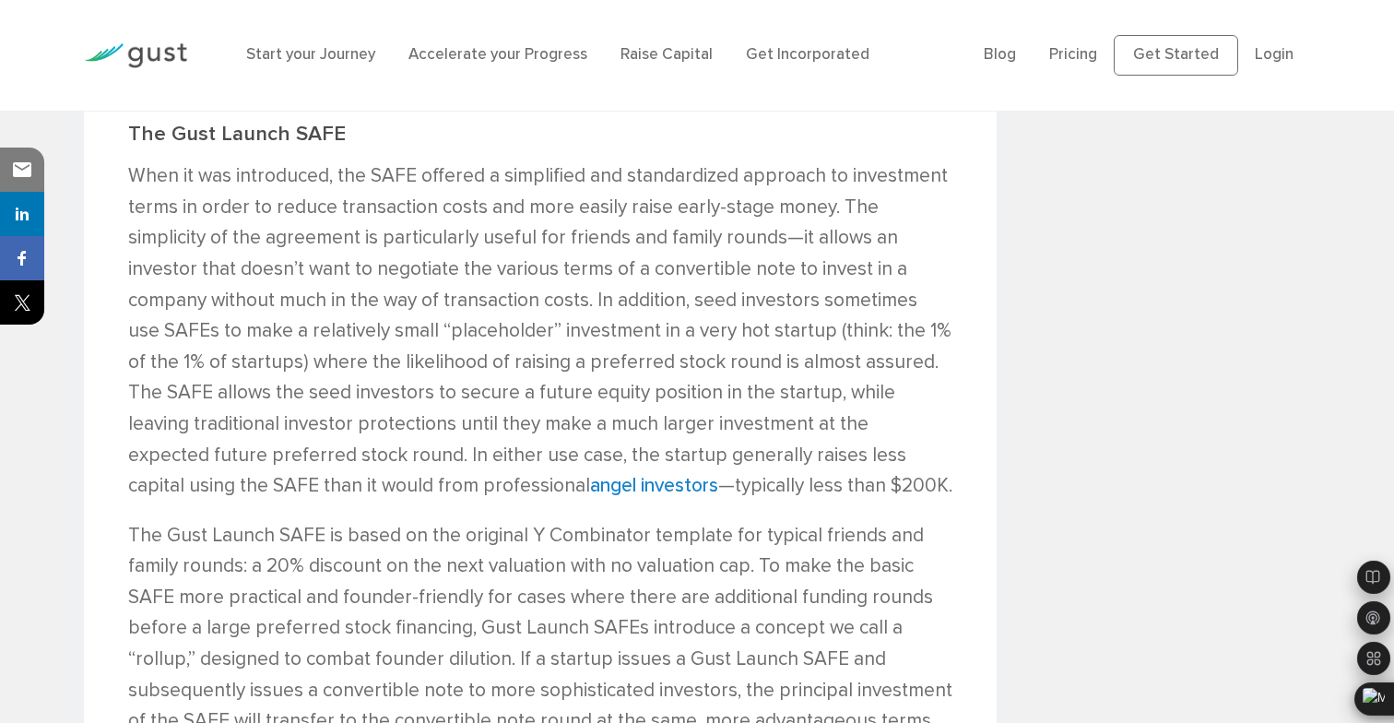
scroll to position [2223, 0]
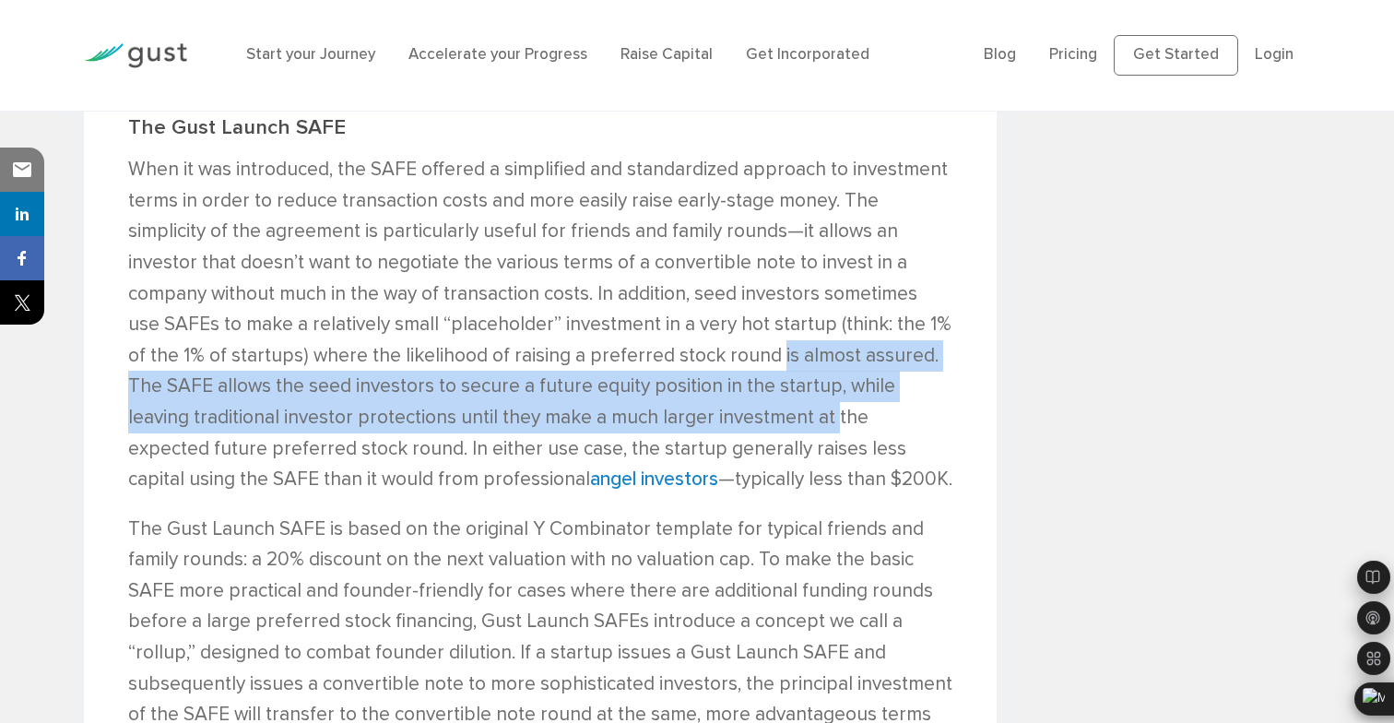
drag, startPoint x: 591, startPoint y: 361, endPoint x: 597, endPoint y: 411, distance: 50.2
click at [599, 412] on p "When it was introduced, the SAFE offered a simplified and standardized approach…" at bounding box center [540, 324] width 825 height 341
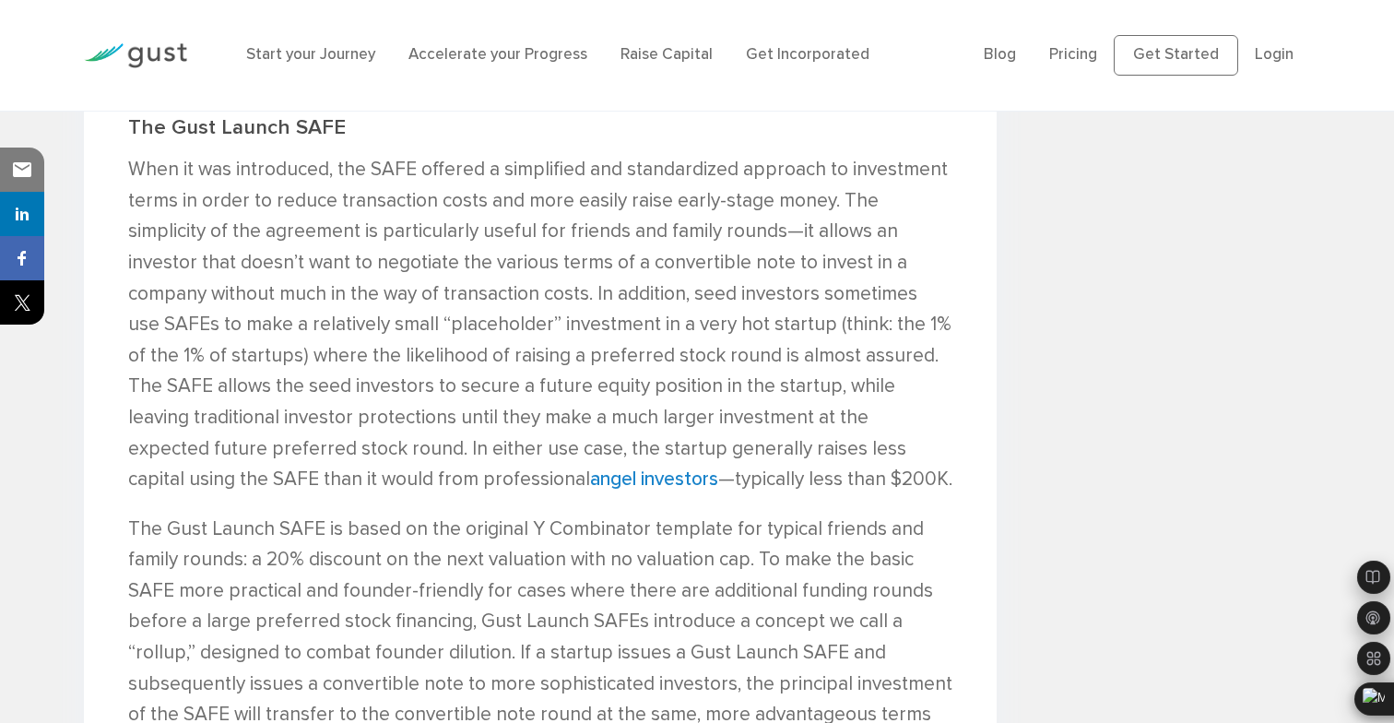
click at [611, 355] on p "When it was introduced, the SAFE offered a simplified and standardized approach…" at bounding box center [540, 324] width 825 height 341
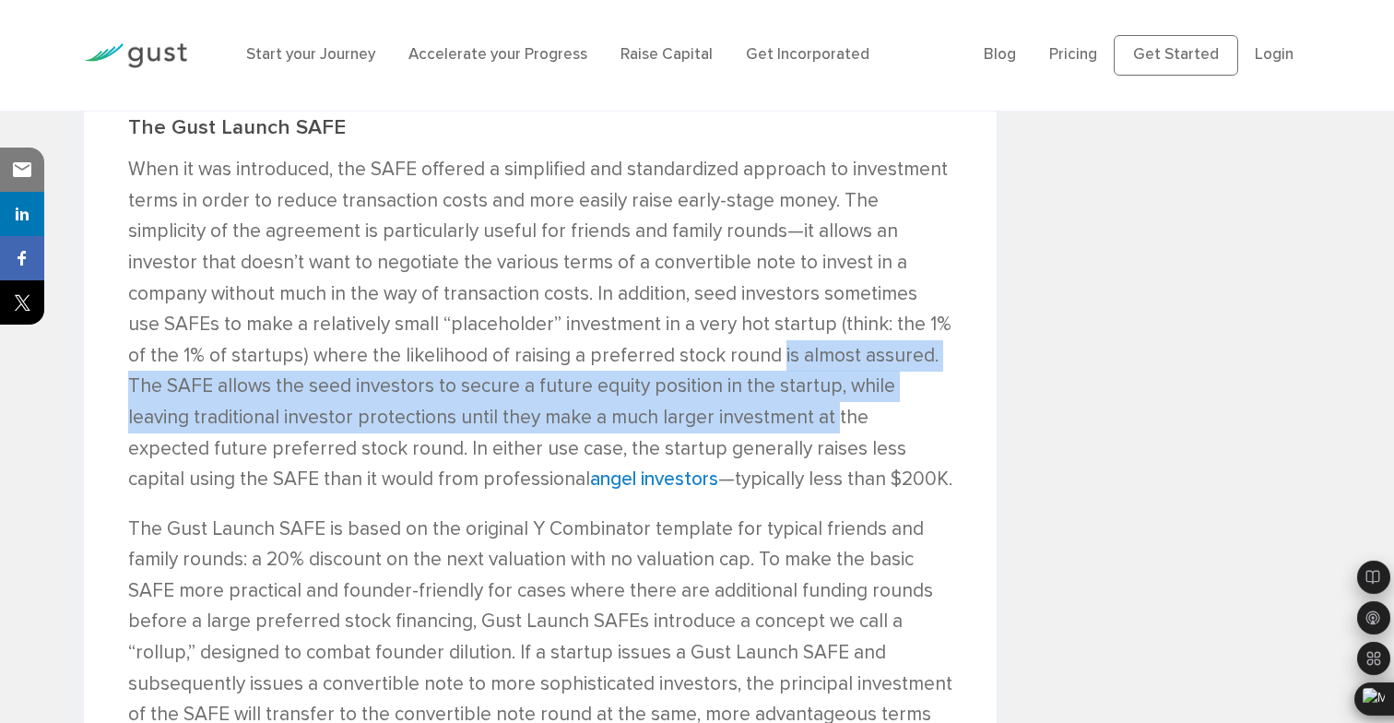
drag, startPoint x: 591, startPoint y: 343, endPoint x: 600, endPoint y: 407, distance: 65.2
click at [600, 407] on p "When it was introduced, the SAFE offered a simplified and standardized approach…" at bounding box center [540, 324] width 825 height 341
click at [601, 381] on p "When it was introduced, the SAFE offered a simplified and standardized approach…" at bounding box center [540, 324] width 825 height 341
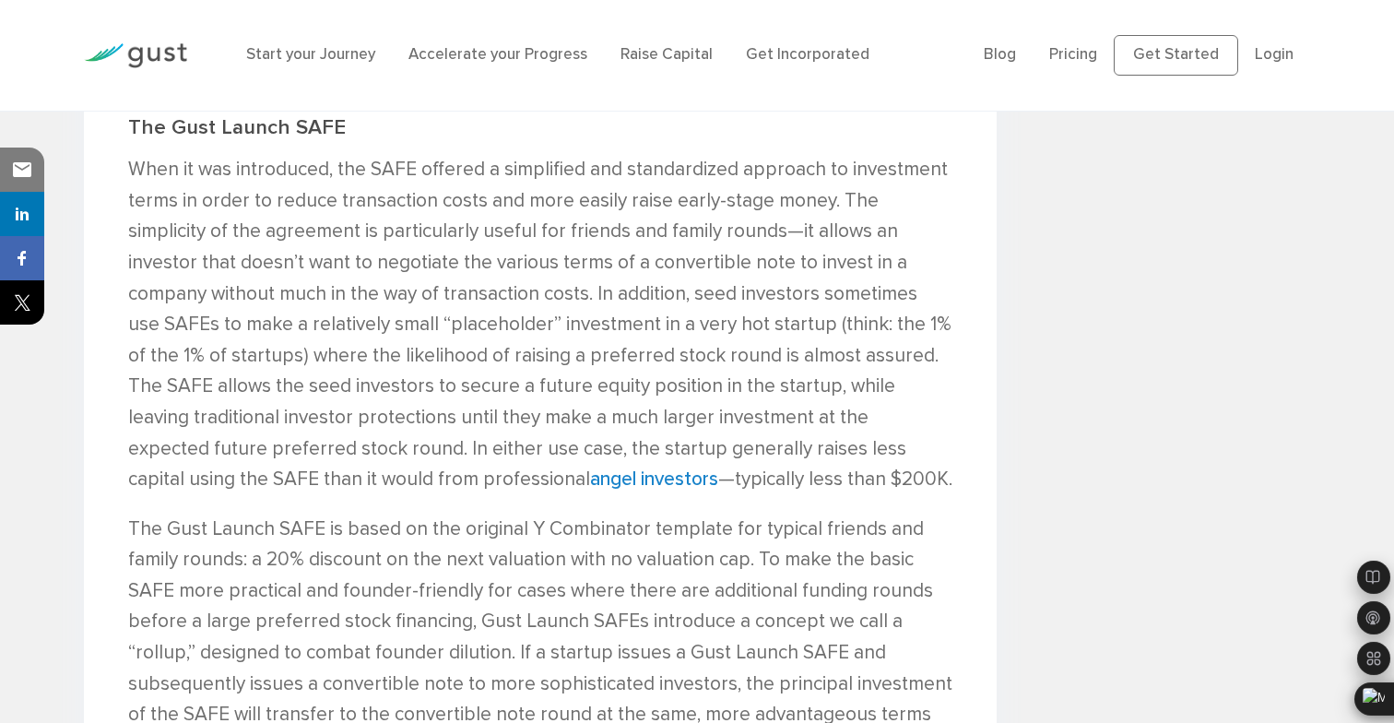
drag, startPoint x: 596, startPoint y: 376, endPoint x: 612, endPoint y: 428, distance: 53.9
click at [612, 428] on p "When it was introduced, the SAFE offered a simplified and standardized approach…" at bounding box center [540, 324] width 825 height 341
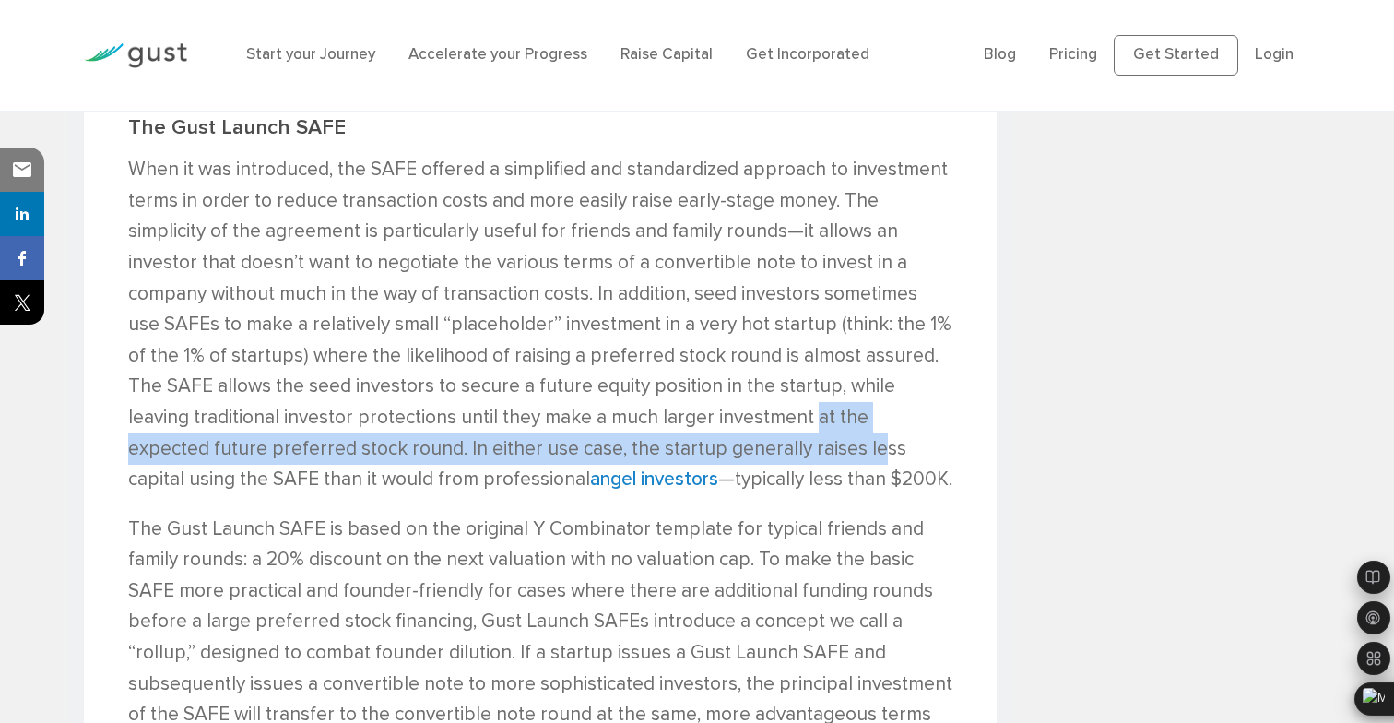
drag, startPoint x: 580, startPoint y: 416, endPoint x: 597, endPoint y: 462, distance: 49.3
click at [597, 462] on p "When it was introduced, the SAFE offered a simplified and standardized approach…" at bounding box center [540, 324] width 825 height 341
click at [588, 440] on p "When it was introduced, the SAFE offered a simplified and standardized approach…" at bounding box center [540, 324] width 825 height 341
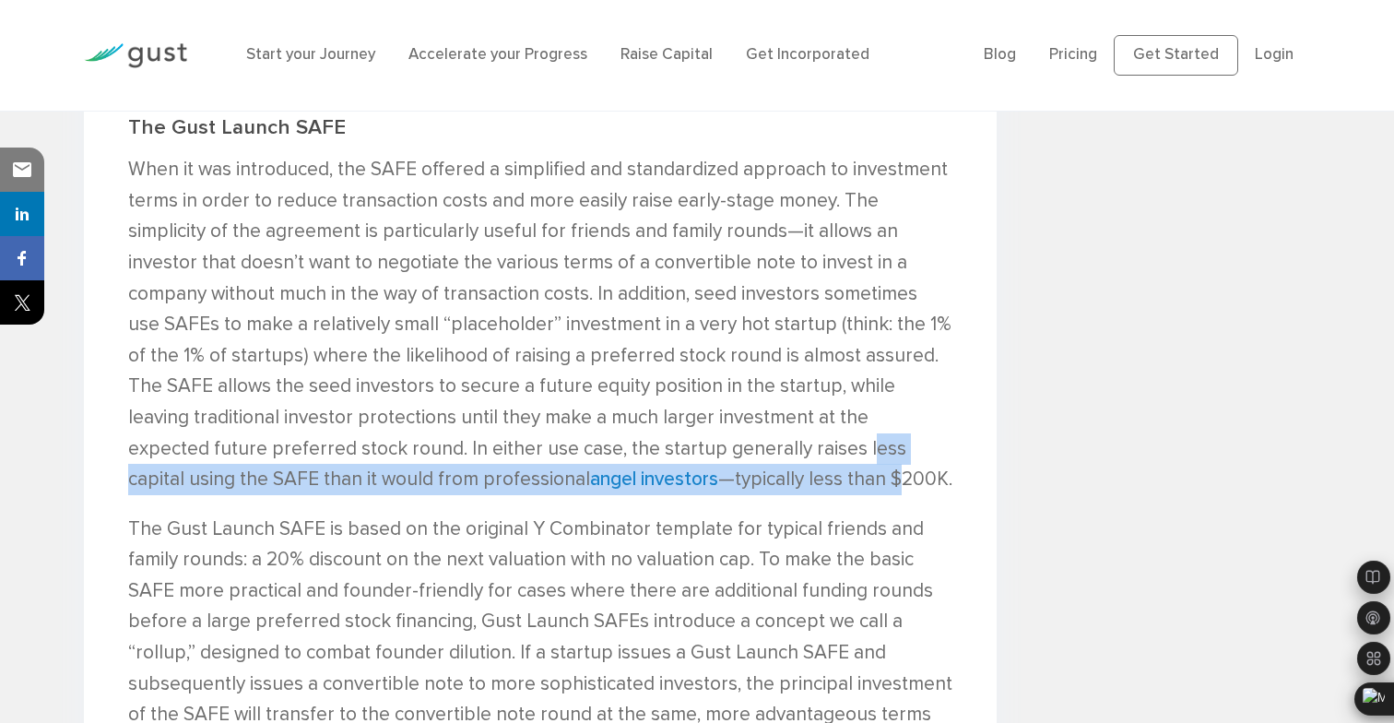
drag, startPoint x: 588, startPoint y: 440, endPoint x: 588, endPoint y: 477, distance: 36.9
click at [589, 477] on p "When it was introduced, the SAFE offered a simplified and standardized approach…" at bounding box center [540, 324] width 825 height 341
click at [588, 477] on p "When it was introduced, the SAFE offered a simplified and standardized approach…" at bounding box center [540, 324] width 825 height 341
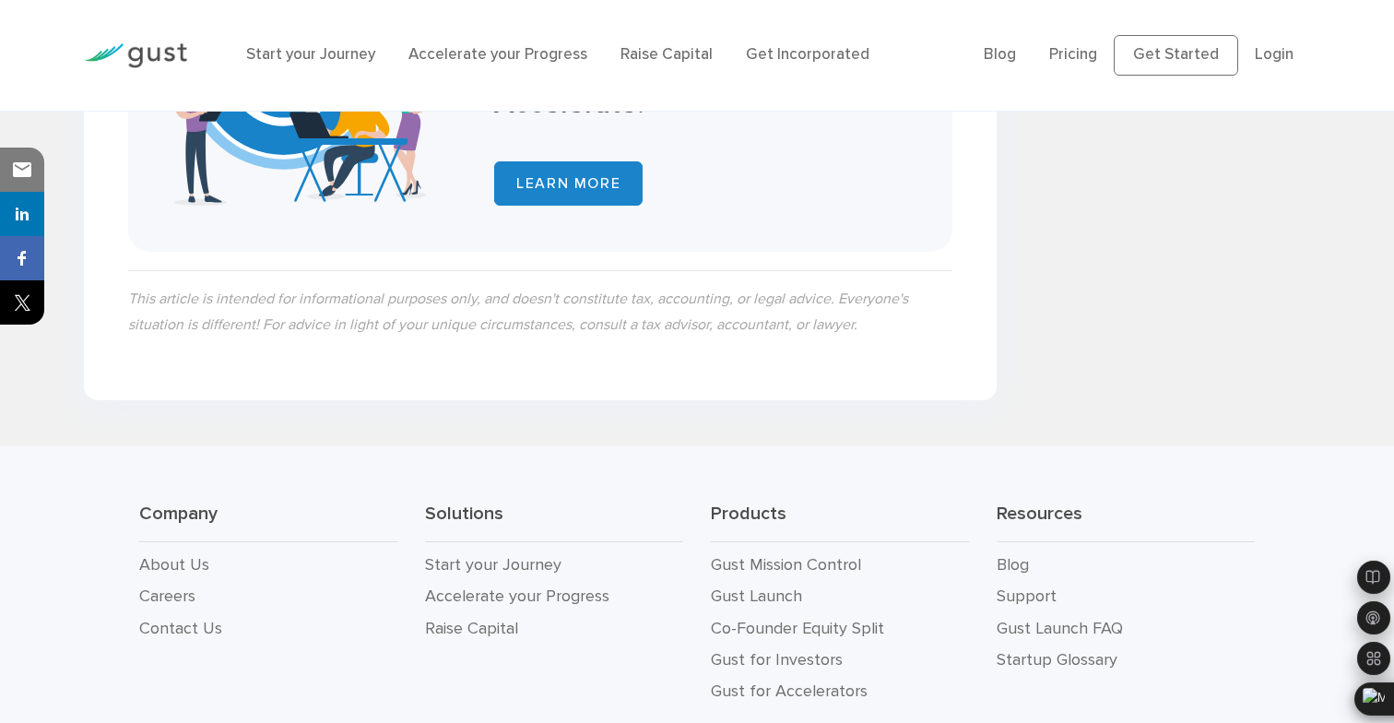
scroll to position [7290, 0]
